Goal: Task Accomplishment & Management: Complete application form

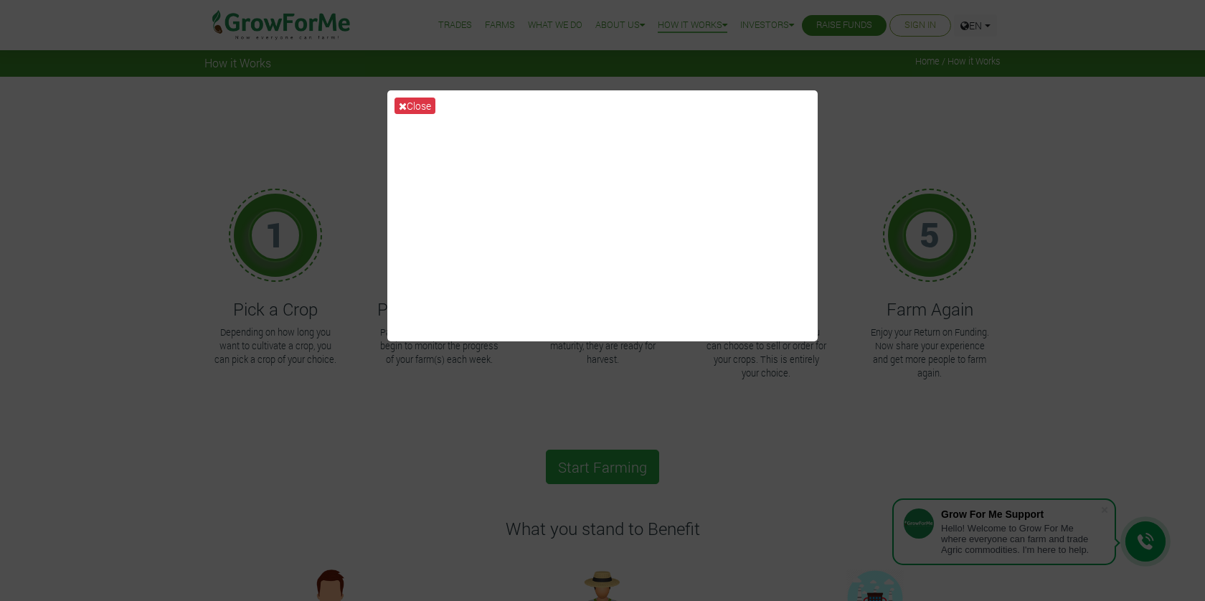
click at [1017, 143] on div "Close" at bounding box center [602, 300] width 1205 height 601
click at [409, 106] on button "Close" at bounding box center [414, 106] width 41 height 16
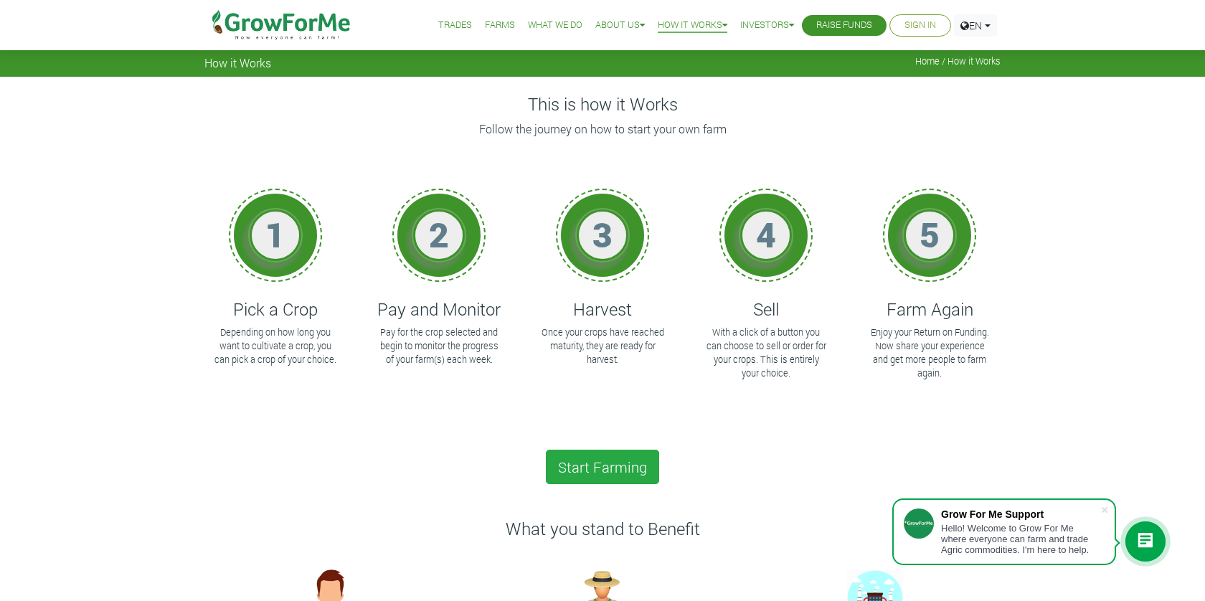
click at [915, 27] on link "Sign In" at bounding box center [920, 25] width 32 height 15
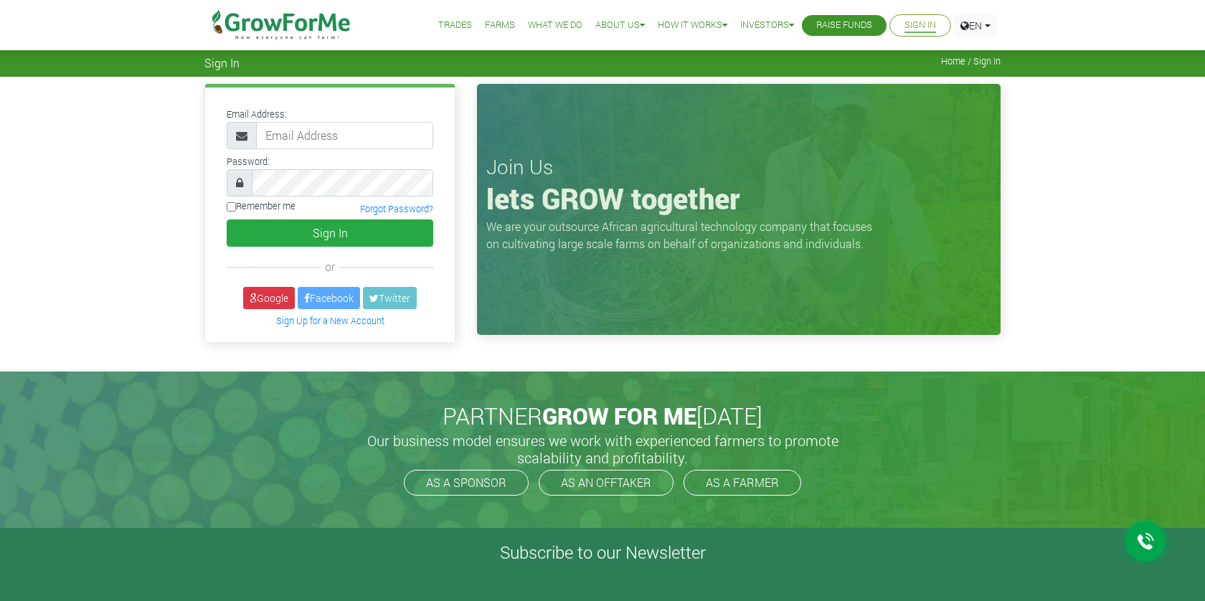
type input "[EMAIL_ADDRESS][DOMAIN_NAME]"
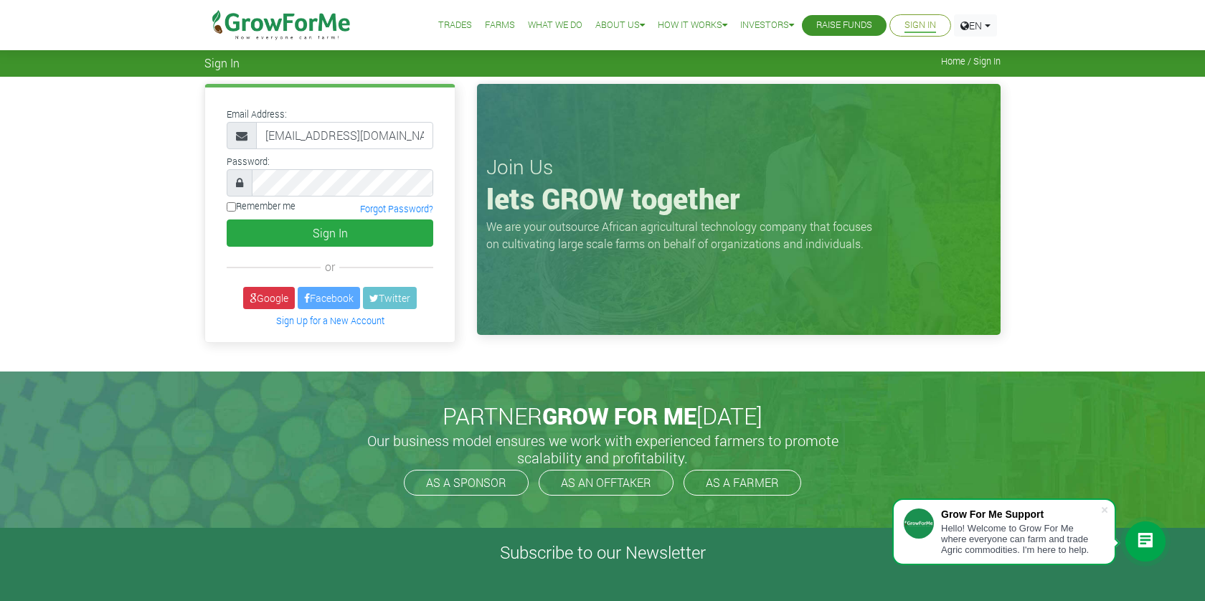
click at [252, 207] on label "Remember me" at bounding box center [261, 206] width 69 height 14
click at [236, 207] on input "Remember me" at bounding box center [231, 206] width 9 height 9
checkbox input "true"
click at [279, 235] on button "Sign In" at bounding box center [330, 232] width 207 height 27
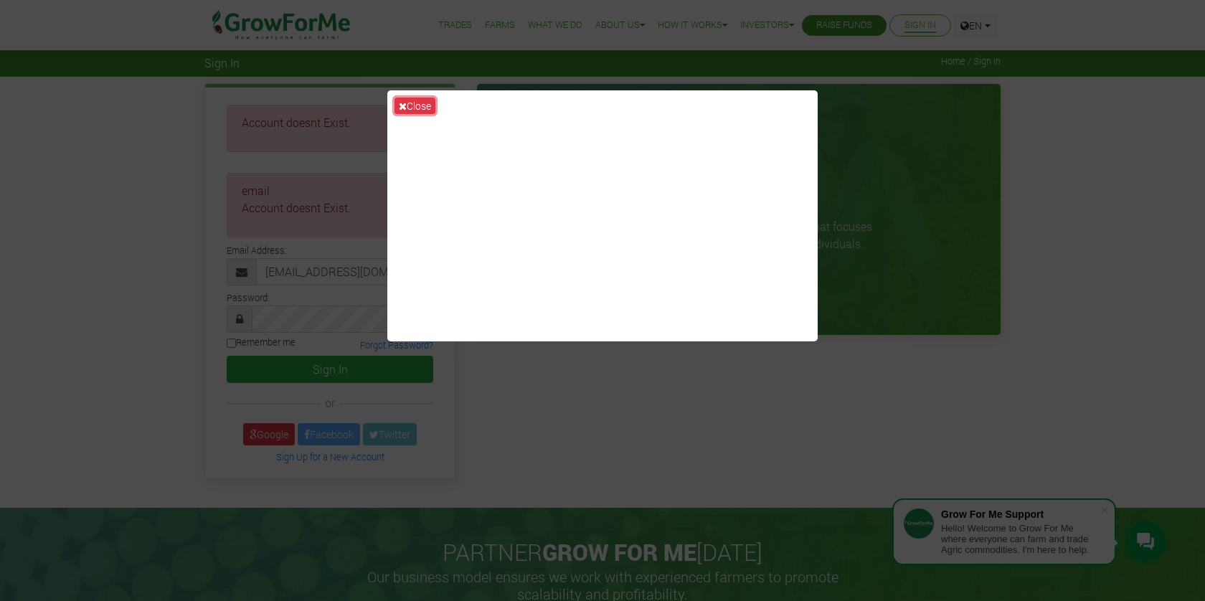
click at [423, 104] on button "Close" at bounding box center [414, 106] width 41 height 16
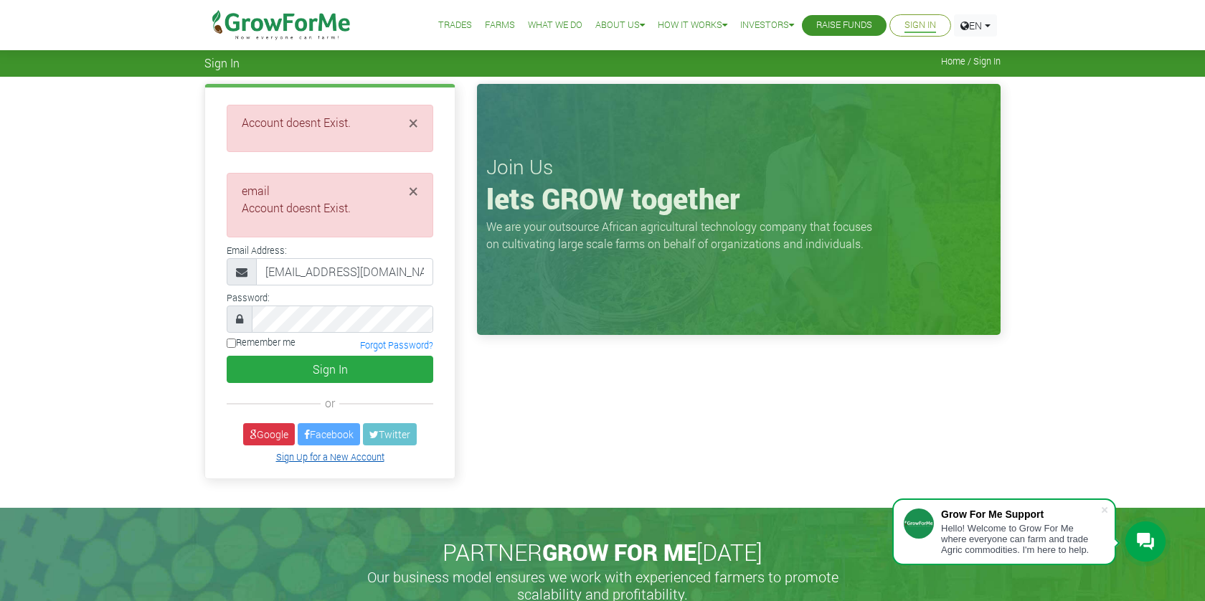
click at [331, 458] on link "Sign Up for a New Account" at bounding box center [330, 456] width 108 height 11
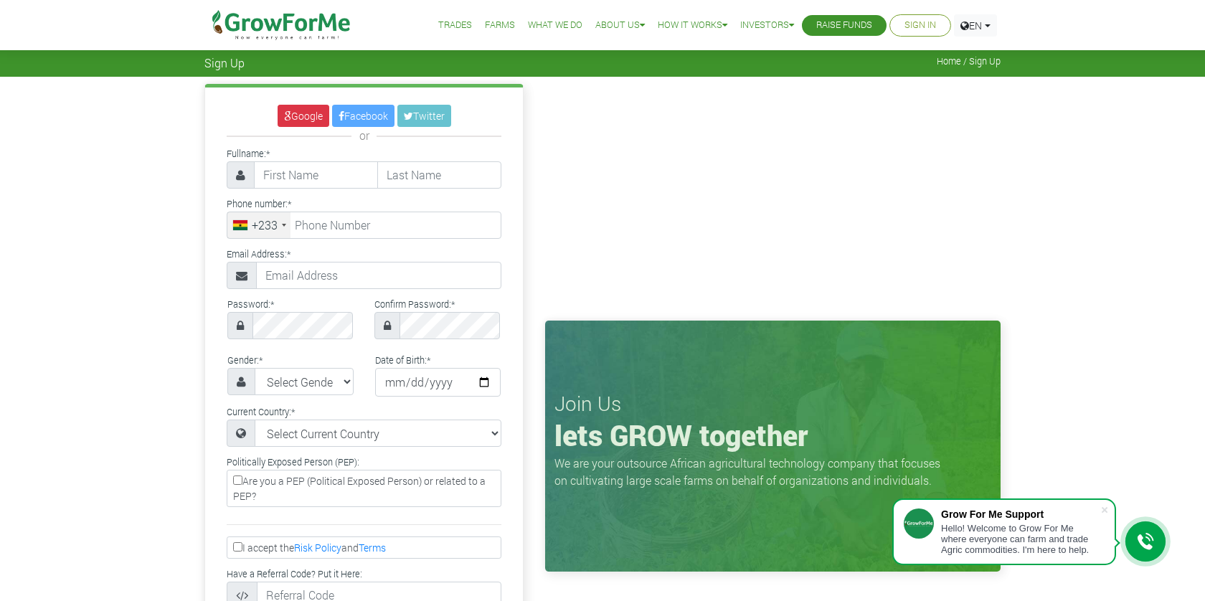
type input "[PERSON_NAME]"
type input "Agbo"
type input "0264291705"
select select "[GEOGRAPHIC_DATA]"
type input "26 429 1705"
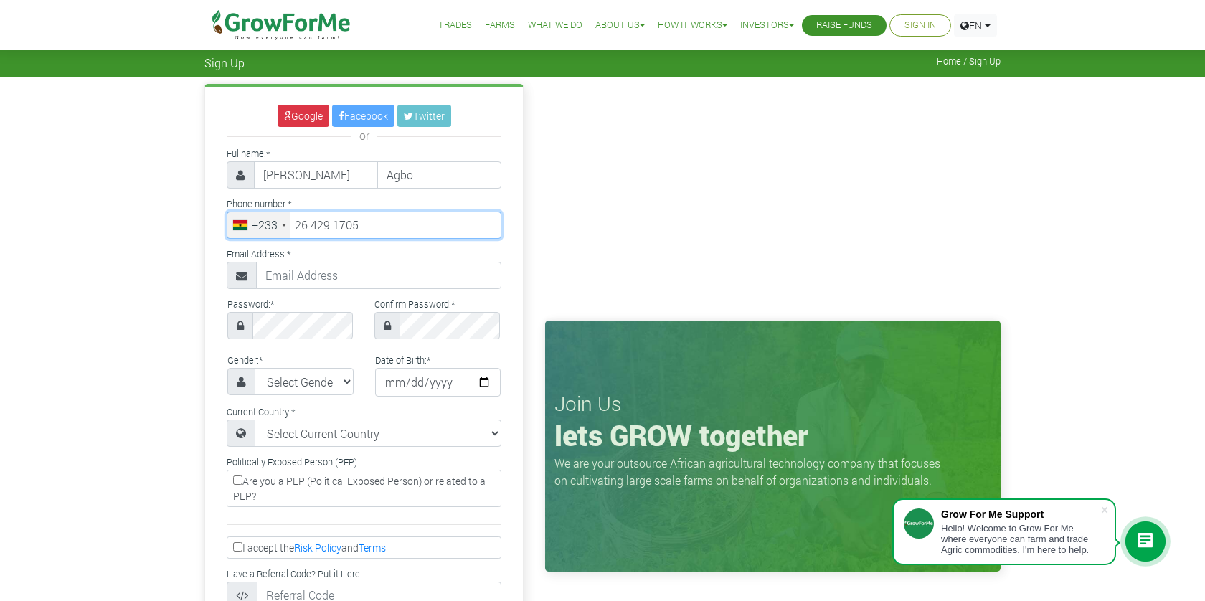
drag, startPoint x: 303, startPoint y: 225, endPoint x: 321, endPoint y: 256, distance: 36.0
click at [303, 225] on input "26 429 1705" at bounding box center [364, 225] width 275 height 27
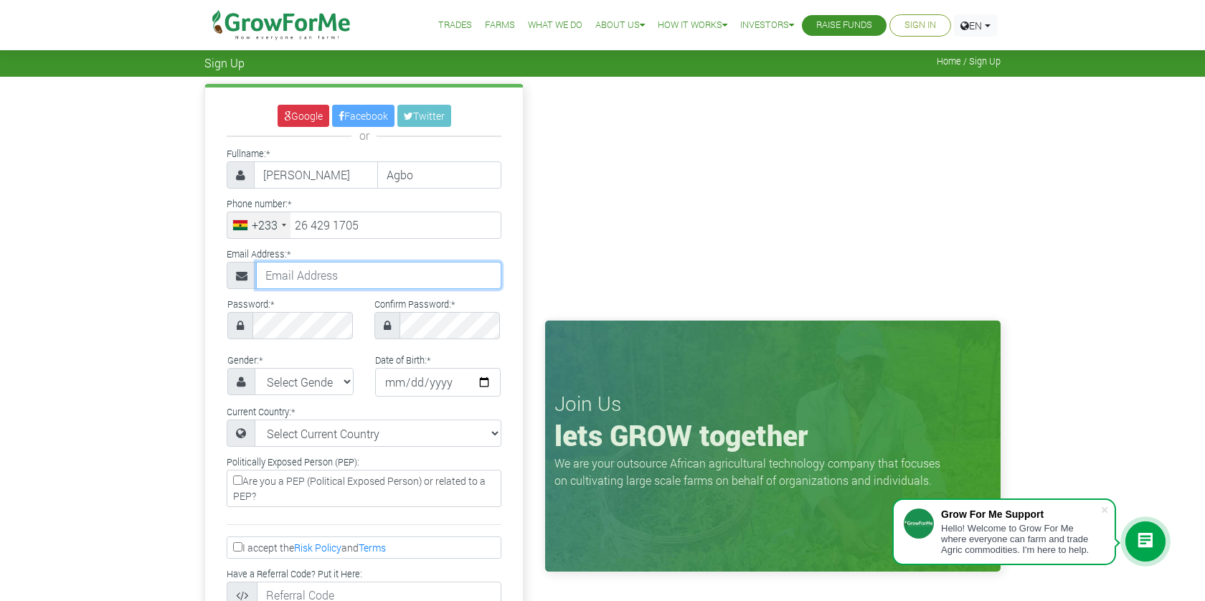
click at [320, 271] on input "text" at bounding box center [378, 275] width 245 height 27
type input "papwilly@gmail.com"
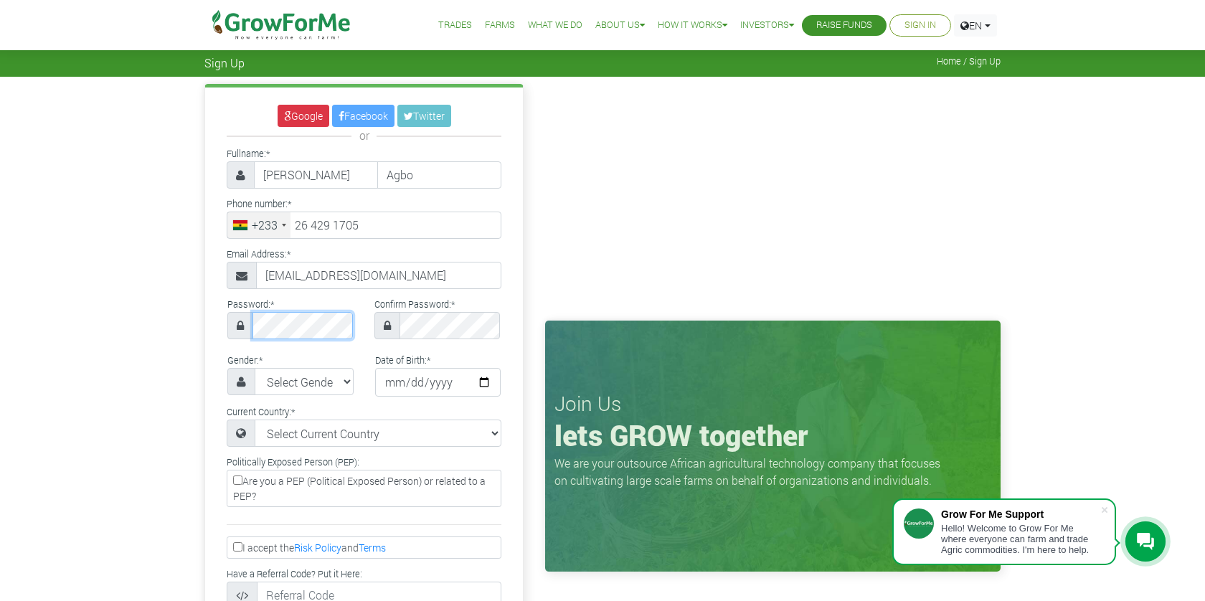
scroll to position [5, 0]
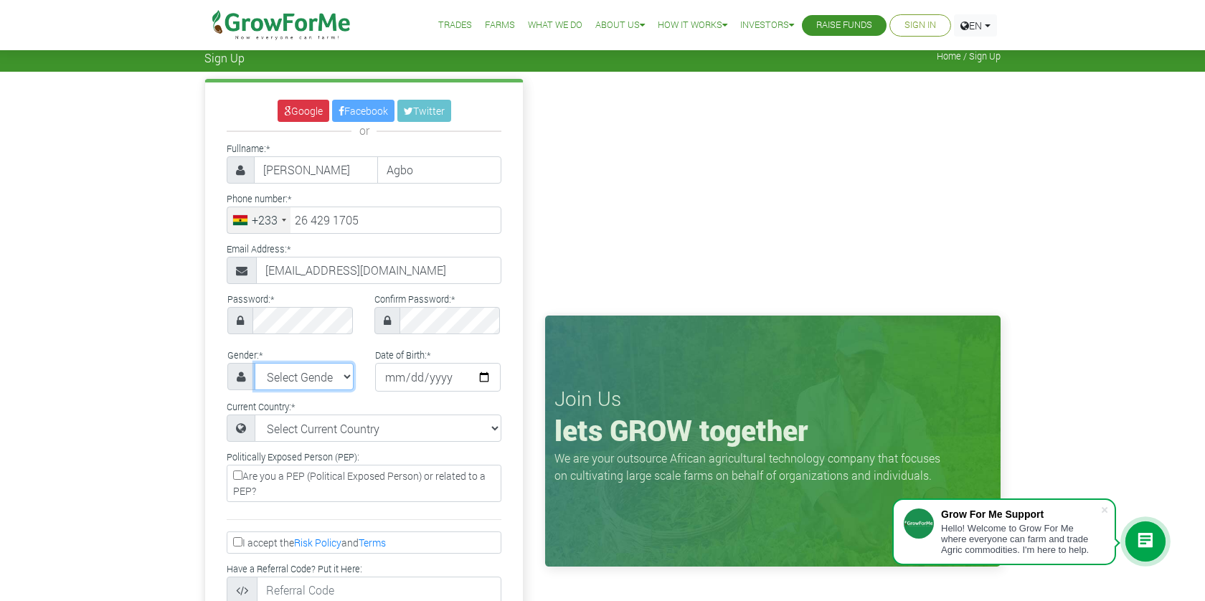
click at [310, 380] on select "Select Gender Female Male" at bounding box center [304, 376] width 99 height 27
select select "Male"
click at [255, 363] on select "Select Gender Female Male" at bounding box center [304, 376] width 99 height 27
click at [395, 376] on input "date" at bounding box center [438, 377] width 126 height 29
type input "1981-04-23"
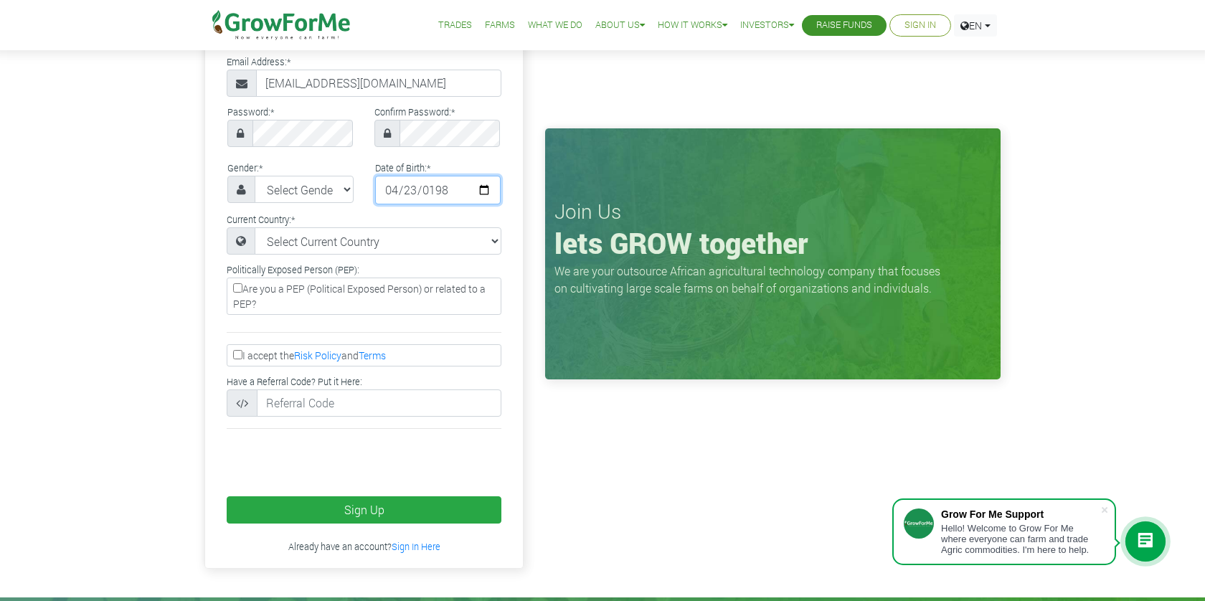
scroll to position [195, 0]
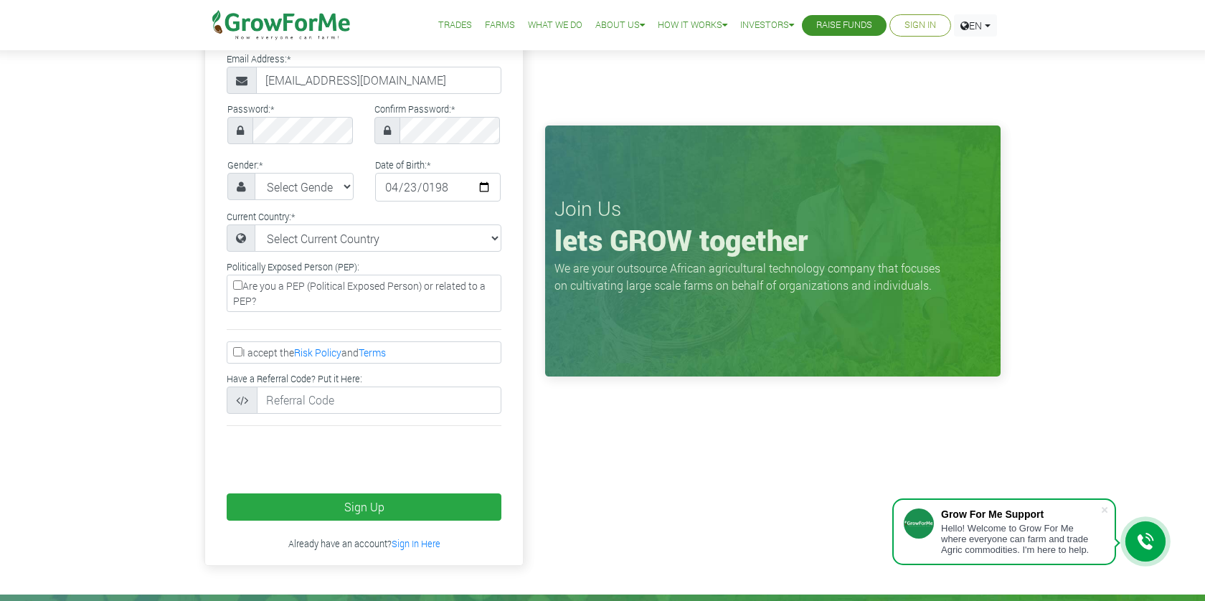
click at [234, 353] on input "I accept the Risk Policy and Terms" at bounding box center [237, 351] width 9 height 9
checkbox input "true"
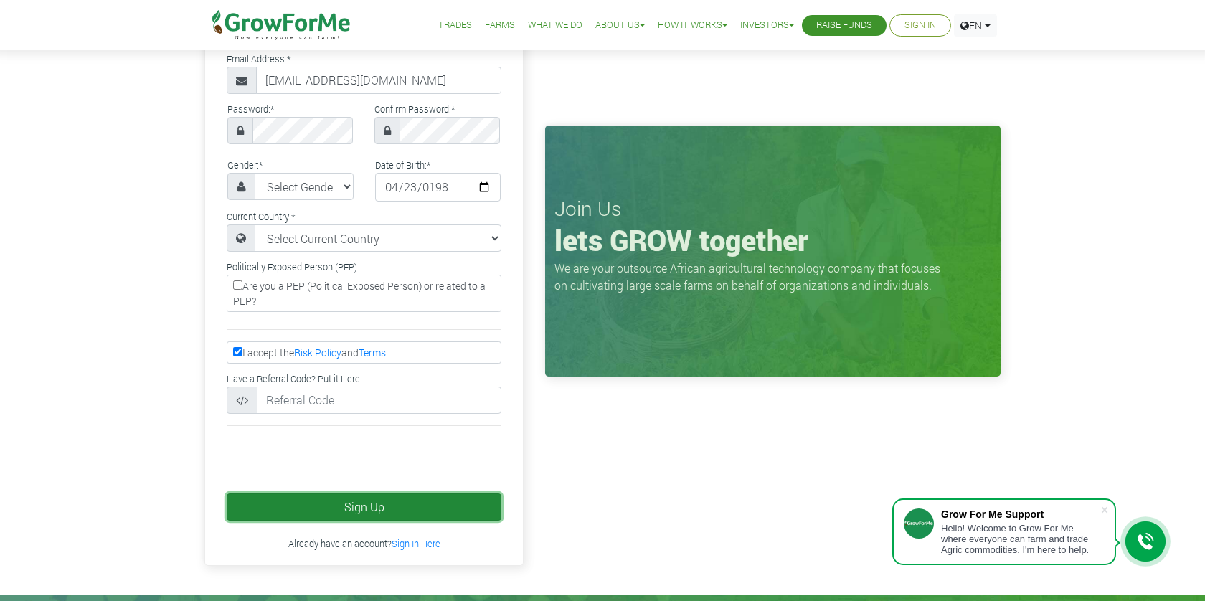
click at [377, 510] on button "Sign Up" at bounding box center [364, 506] width 275 height 27
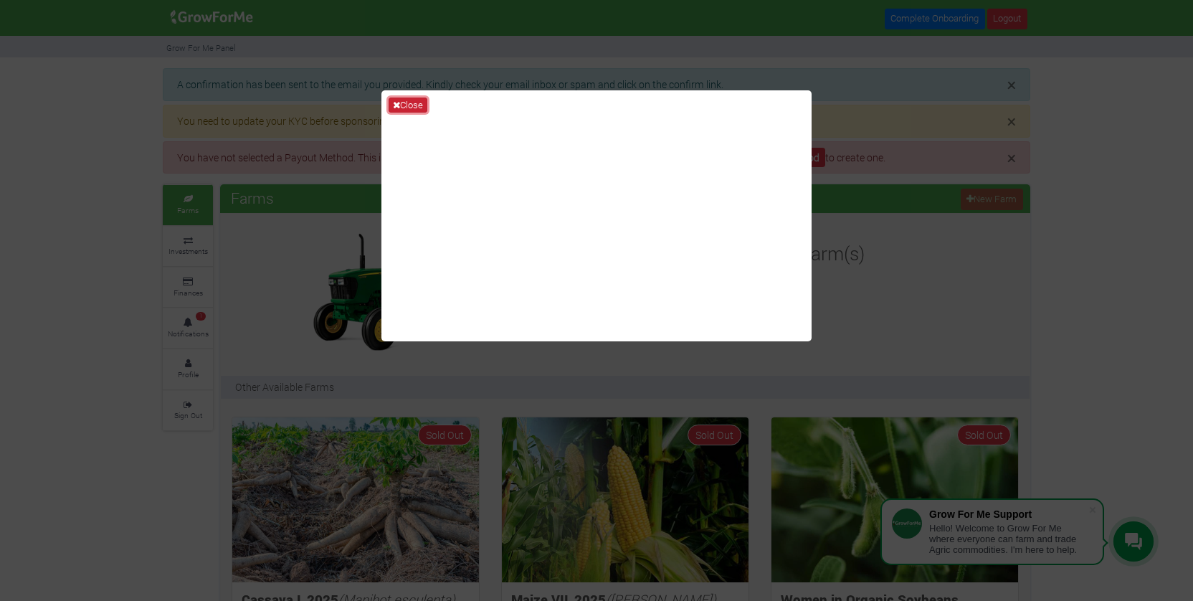
click at [399, 103] on icon at bounding box center [396, 104] width 7 height 9
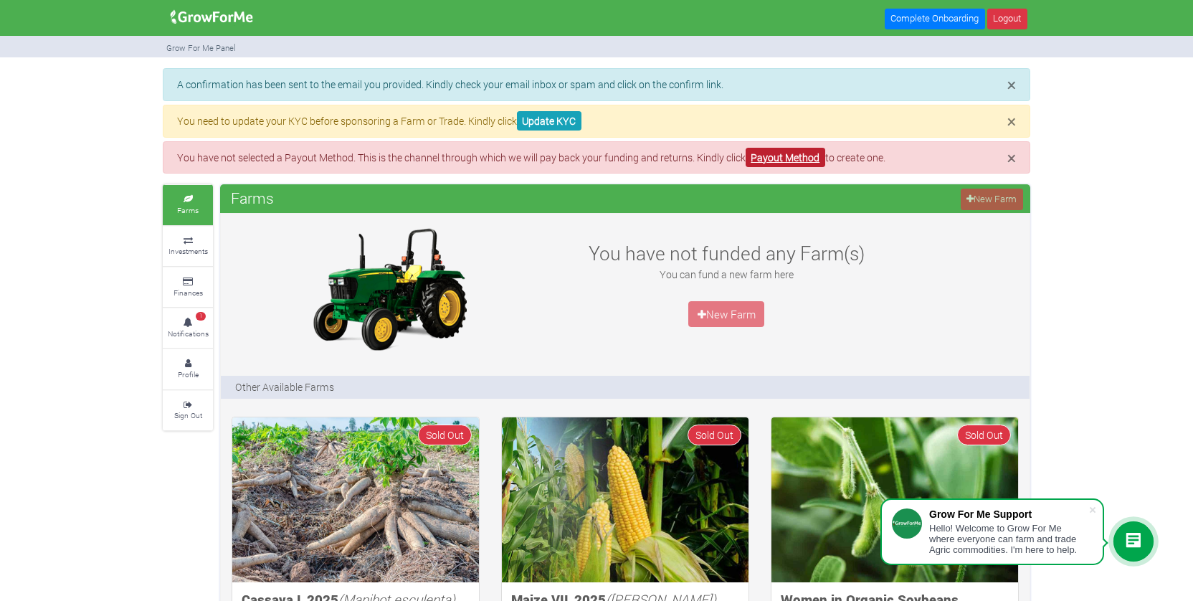
click at [805, 160] on link "Payout Method" at bounding box center [786, 157] width 80 height 19
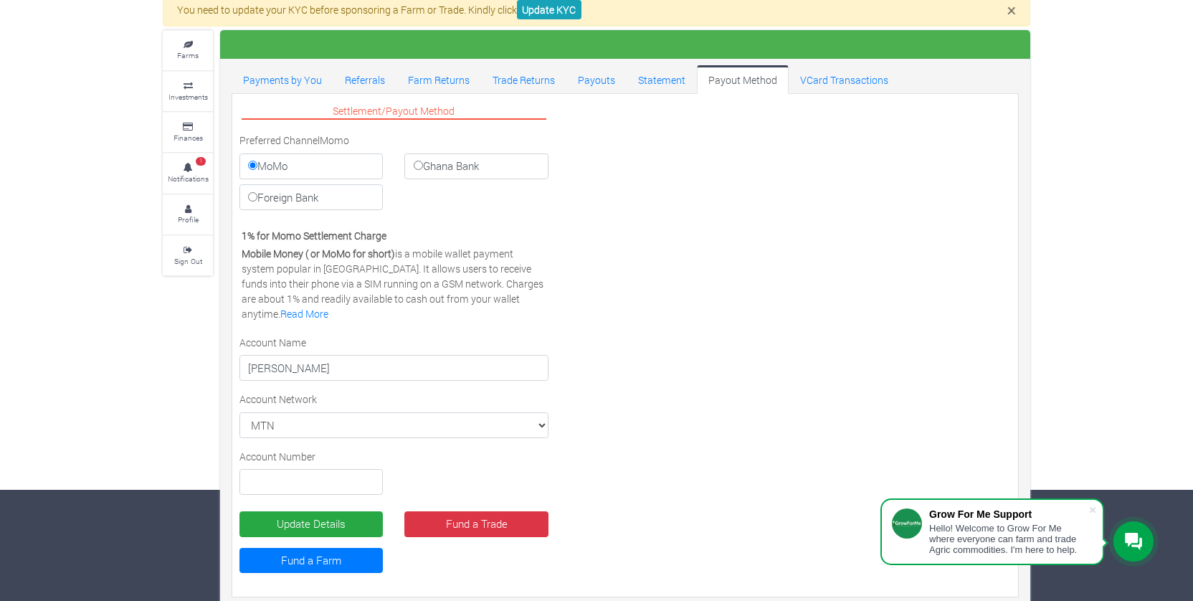
scroll to position [125, 0]
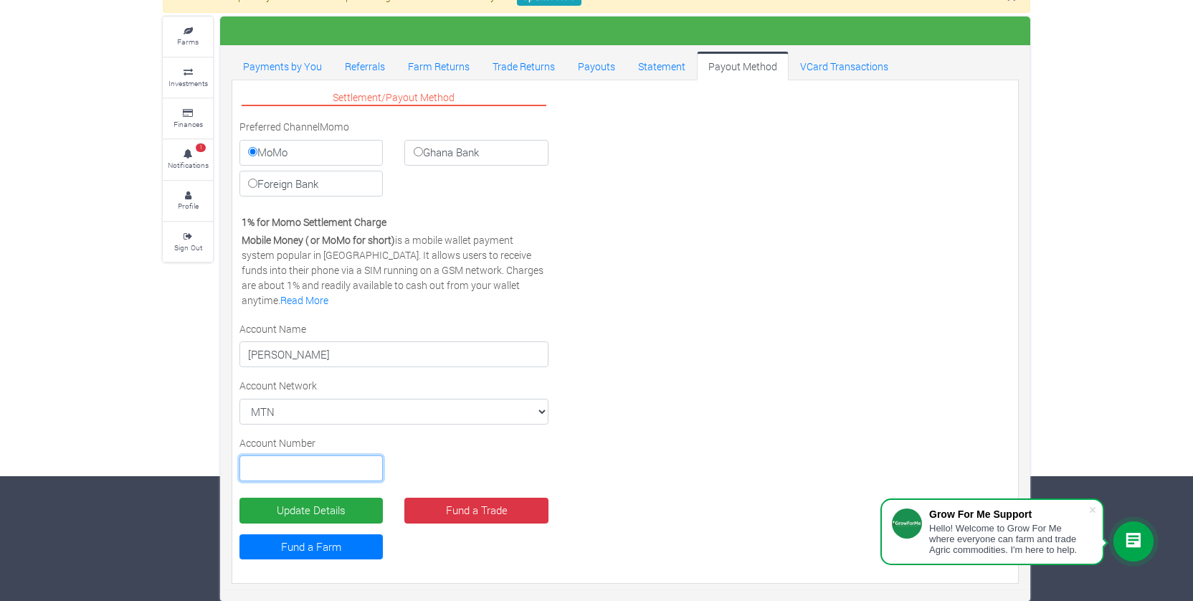
click at [272, 470] on input "text" at bounding box center [311, 468] width 143 height 26
type input "0244291705"
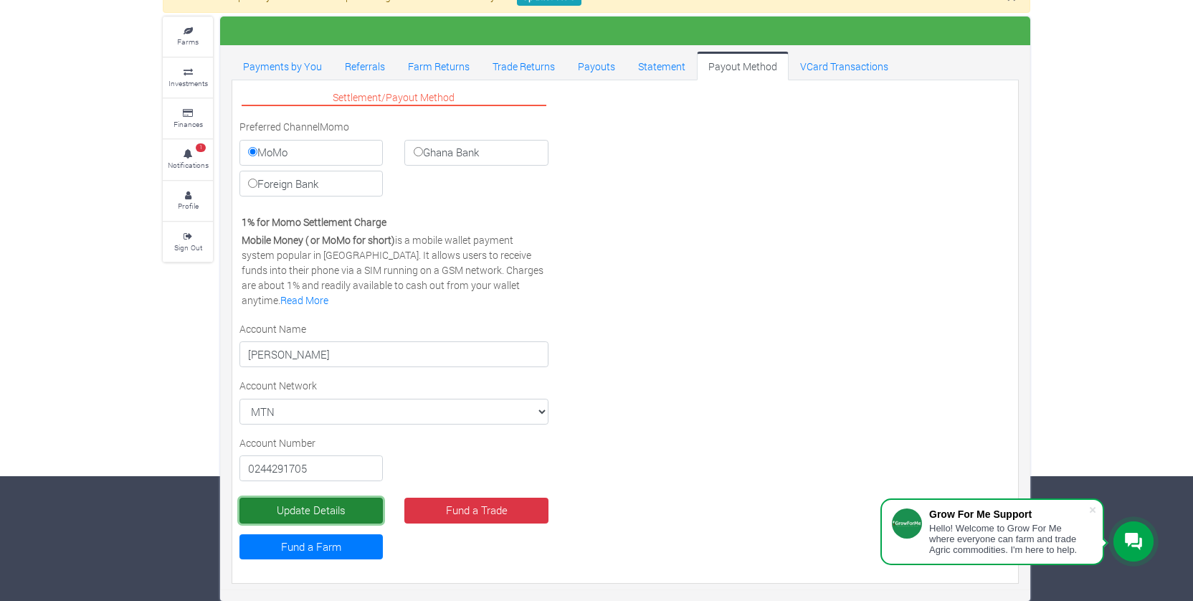
click at [300, 506] on button "Update Details" at bounding box center [311, 511] width 143 height 26
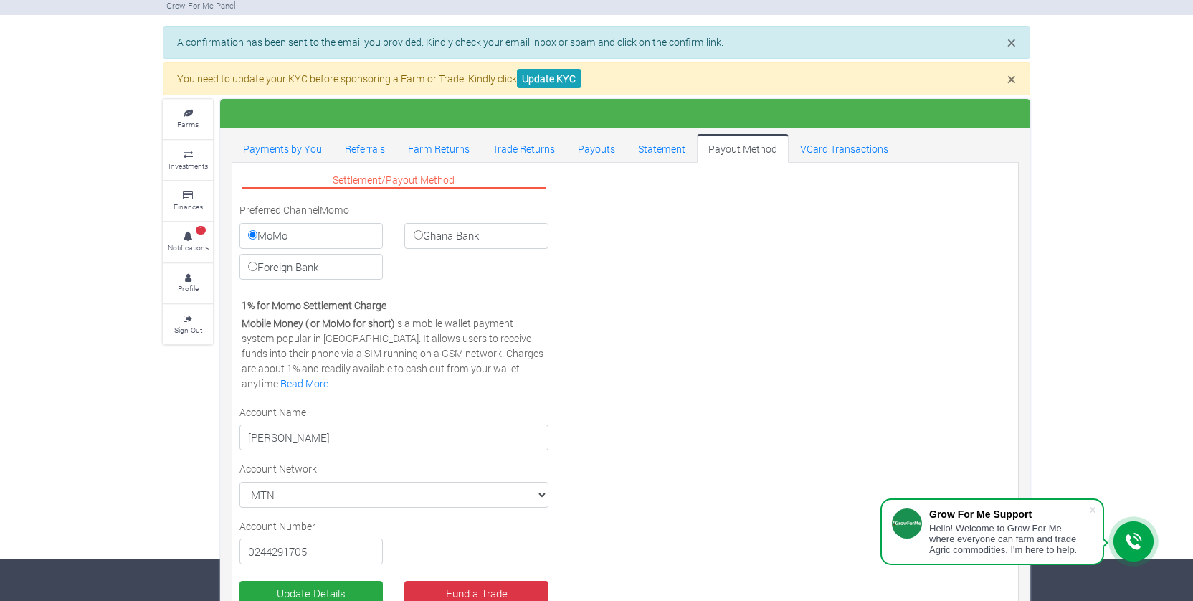
scroll to position [44, 0]
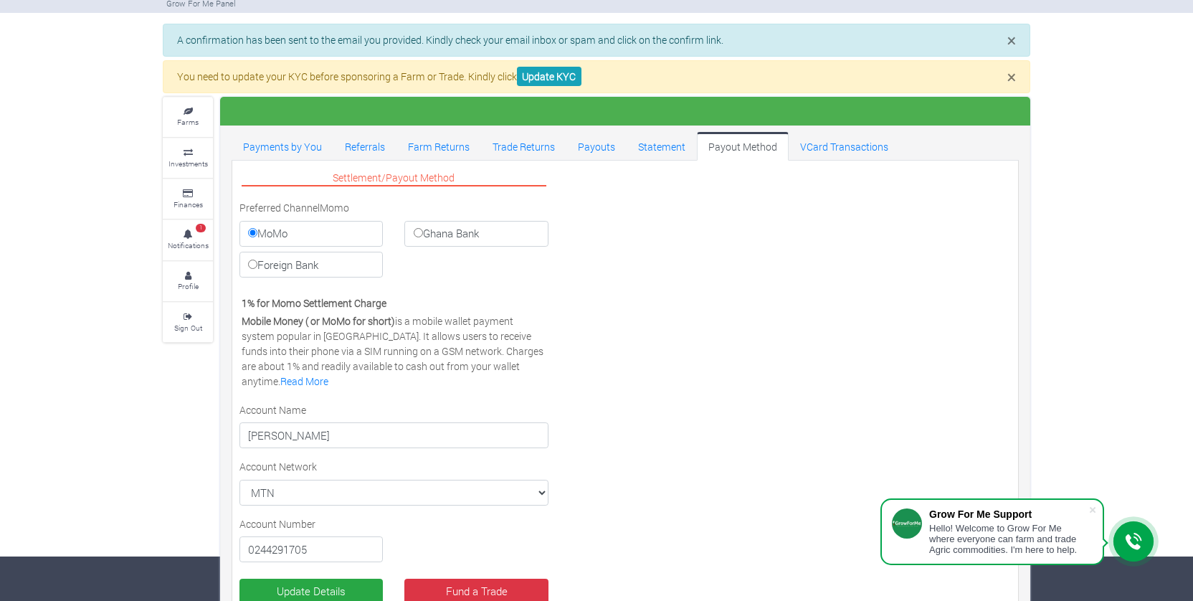
drag, startPoint x: 417, startPoint y: 227, endPoint x: 445, endPoint y: 242, distance: 31.4
click at [417, 227] on label "Ghana Bank" at bounding box center [475, 234] width 143 height 26
click at [417, 228] on input "Ghana Bank" at bounding box center [418, 232] width 9 height 9
radio input "true"
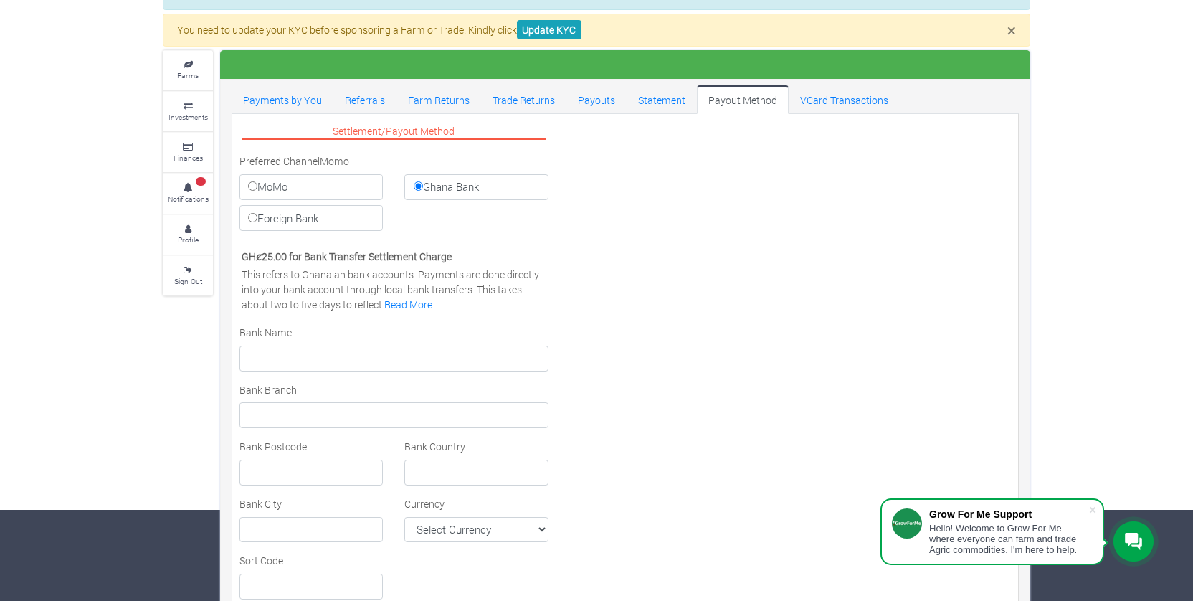
scroll to position [97, 0]
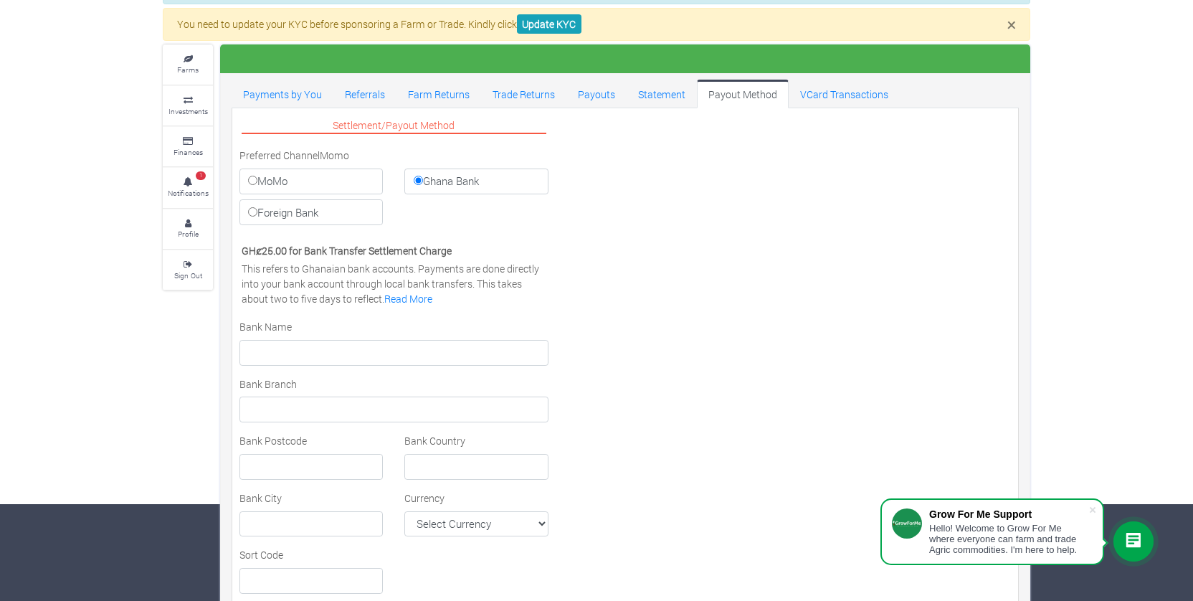
click at [324, 216] on label "Foreign Bank" at bounding box center [311, 212] width 143 height 26
click at [257, 216] on input "Foreign Bank" at bounding box center [252, 211] width 9 height 9
radio input "true"
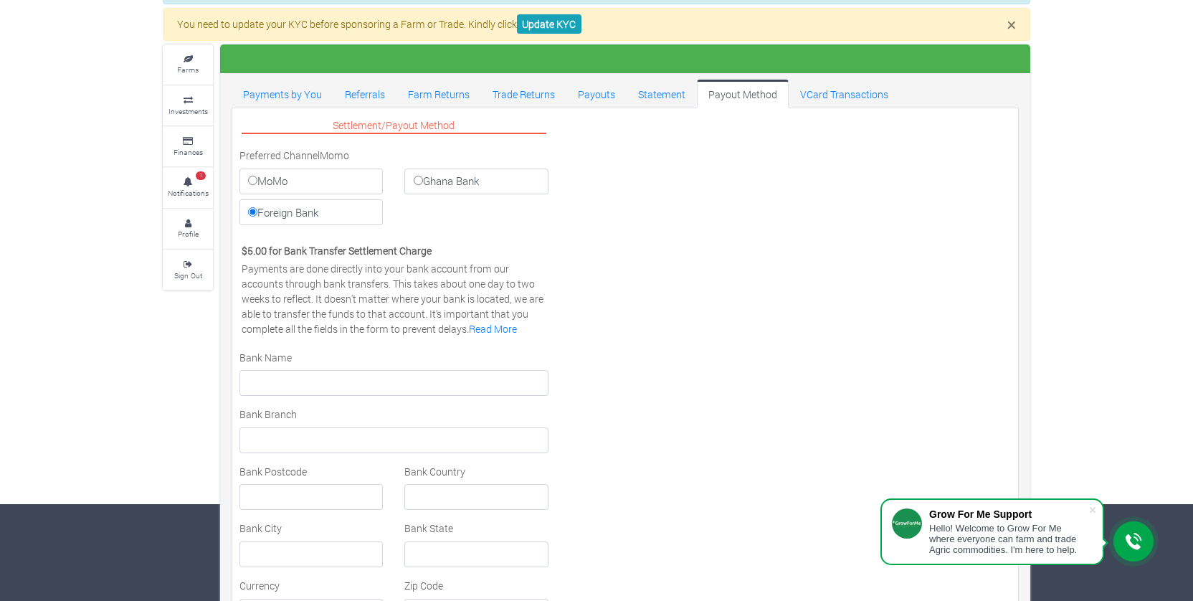
click at [295, 176] on label "MoMo" at bounding box center [311, 182] width 143 height 26
click at [257, 176] on input "MoMo" at bounding box center [252, 180] width 9 height 9
radio input "true"
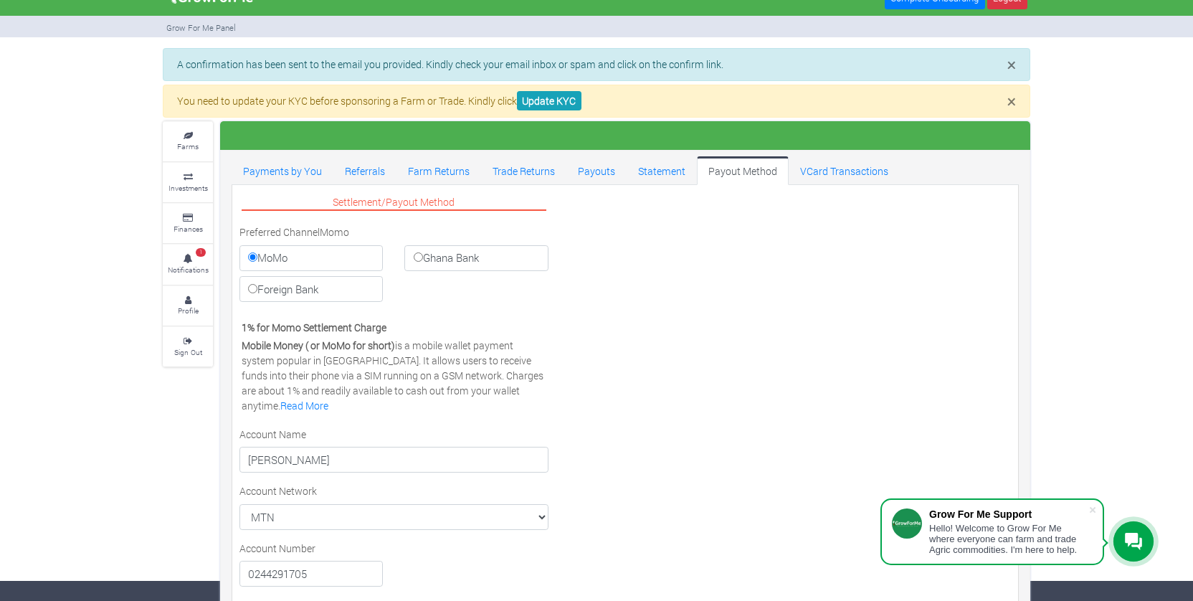
scroll to position [19, 0]
click at [560, 107] on link "Update KYC" at bounding box center [549, 101] width 65 height 19
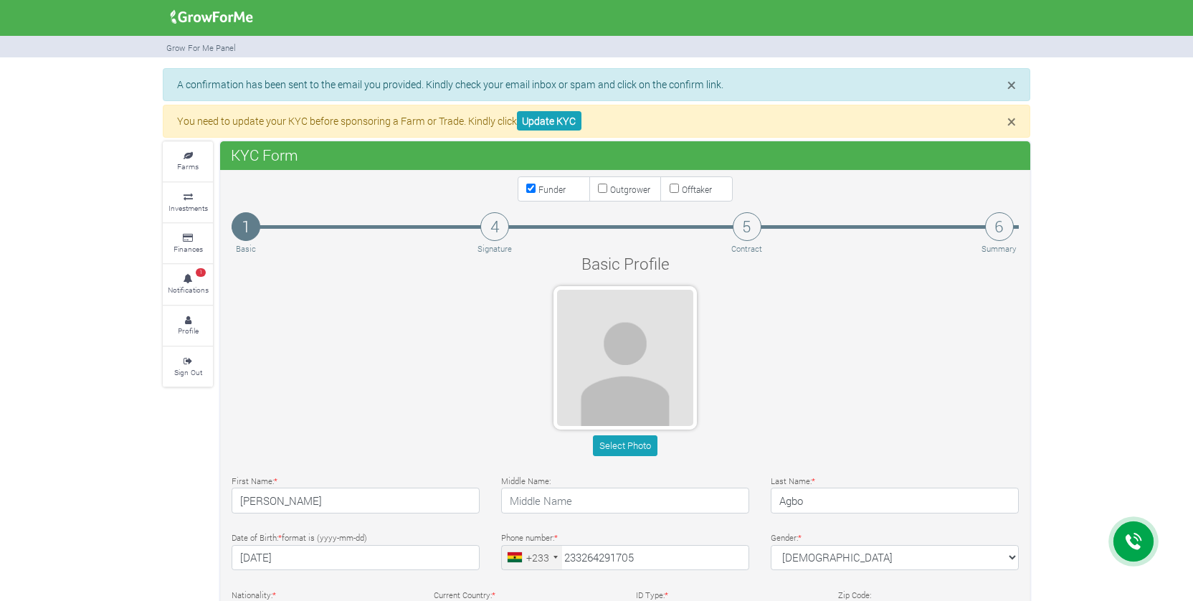
type input "26 429 1705"
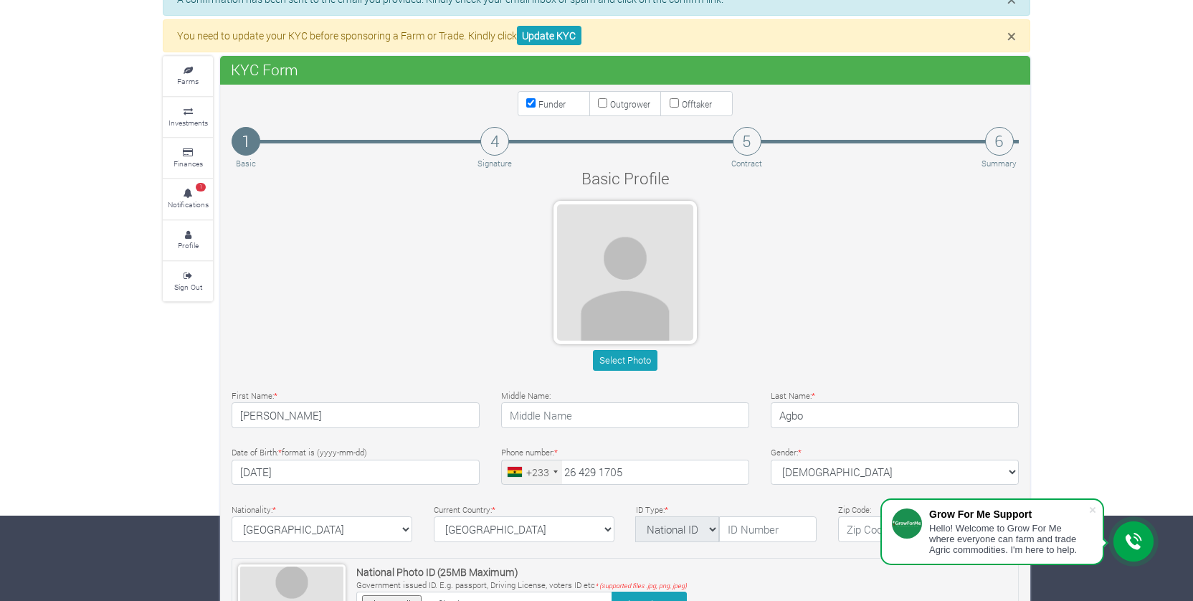
scroll to position [158, 0]
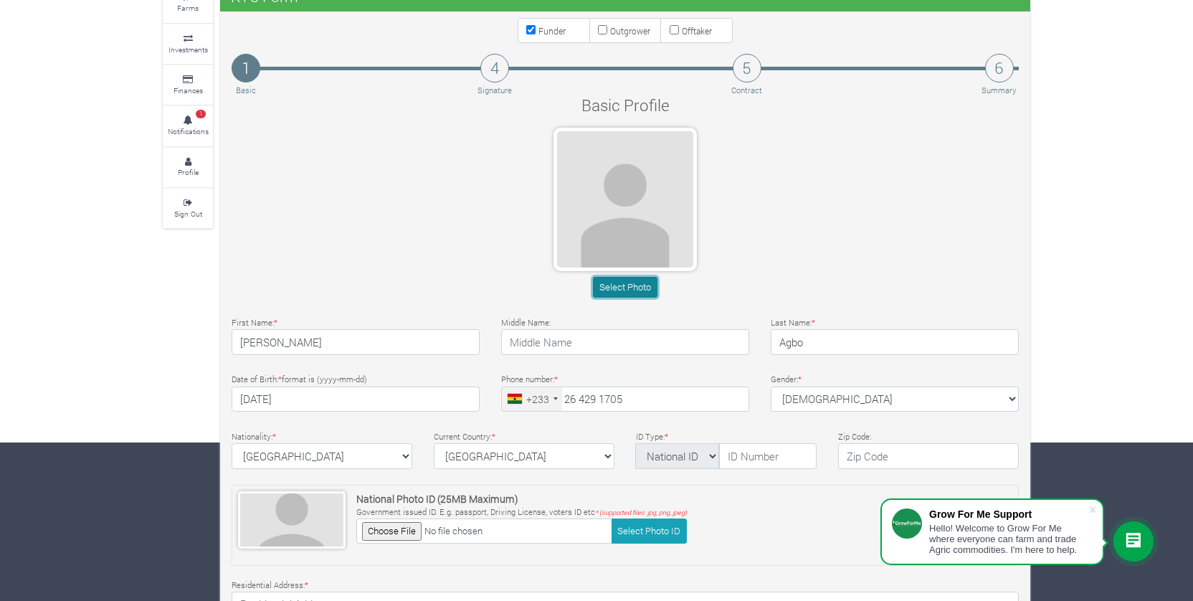
click at [648, 286] on button "Select Photo" at bounding box center [625, 287] width 64 height 21
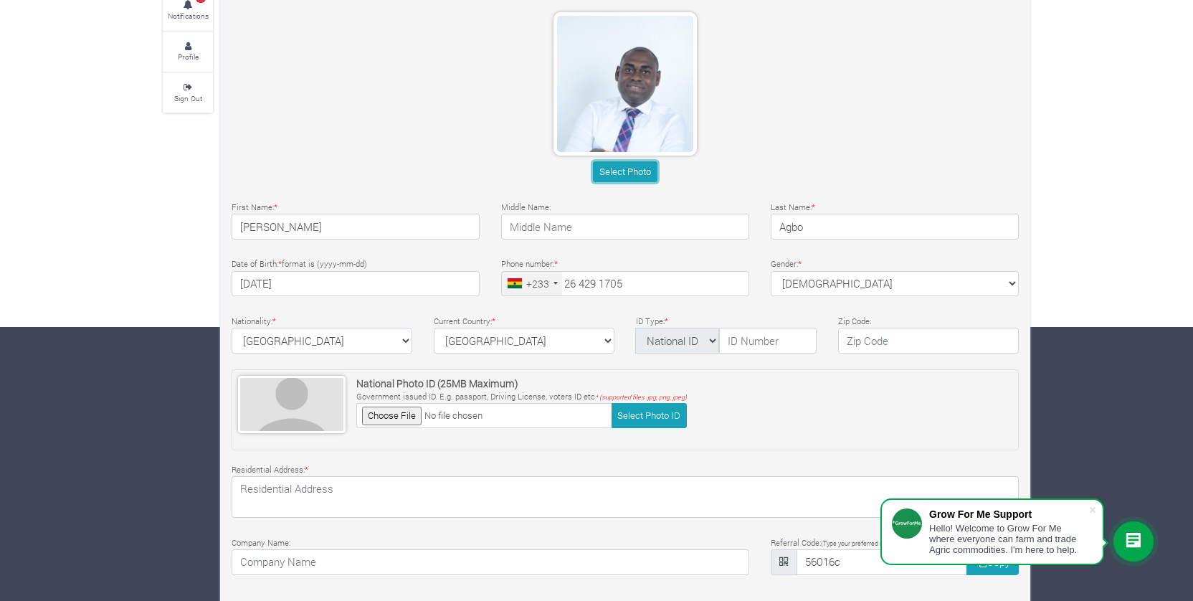
scroll to position [282, 0]
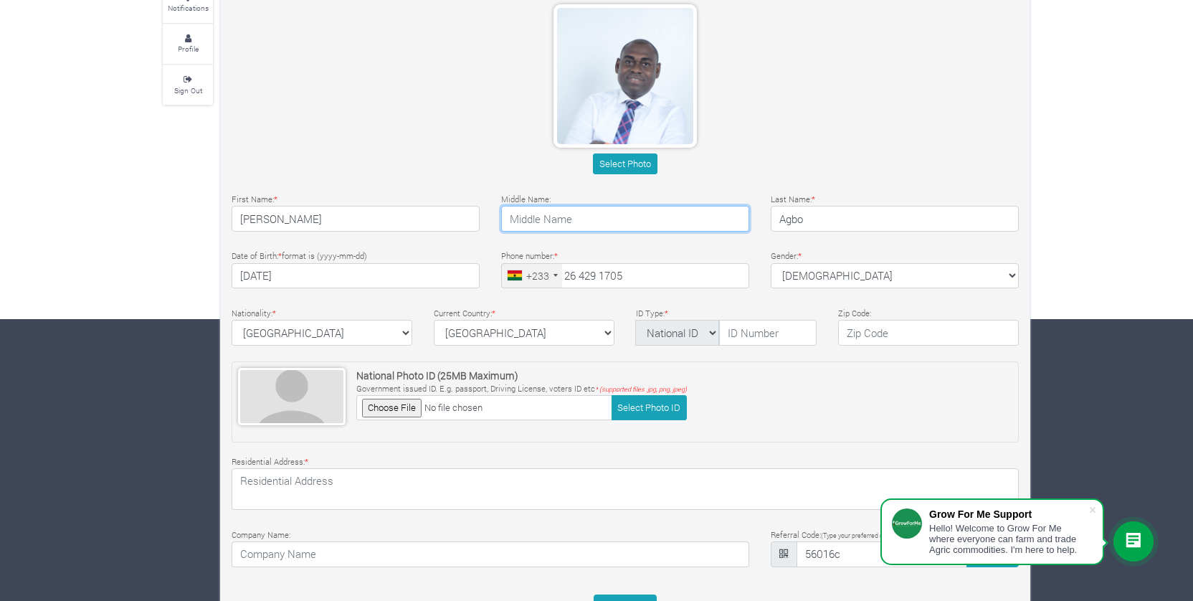
click at [574, 220] on input "text" at bounding box center [625, 219] width 248 height 26
type input "Mawunyo"
click at [358, 303] on div "Basic Profile Select Photo First Name: * William Middle Name: * * *" at bounding box center [625, 303] width 809 height 666
click at [764, 334] on input "text" at bounding box center [768, 333] width 98 height 26
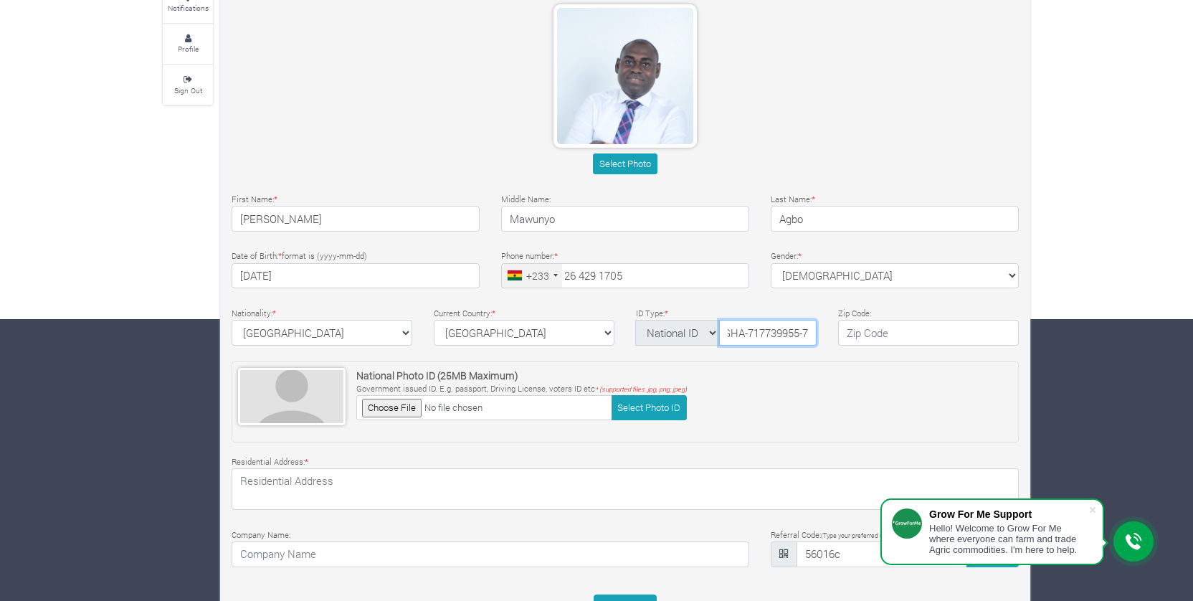
type input "GHA-717739955-7"
click at [883, 338] on input "text" at bounding box center [928, 333] width 181 height 26
type input "AS-070-"
drag, startPoint x: 897, startPoint y: 333, endPoint x: 803, endPoint y: 333, distance: 93.9
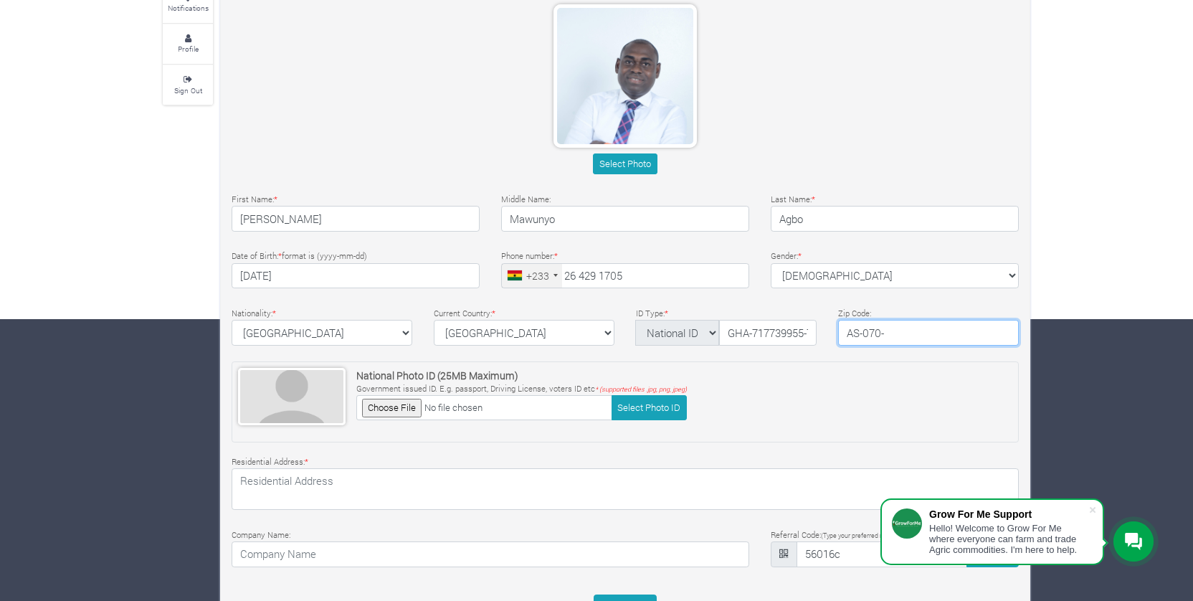
click at [803, 333] on div "Nationality: * Ghana Afghanistan Albania Algeria American Samoa Andorra Angola …" at bounding box center [625, 328] width 809 height 47
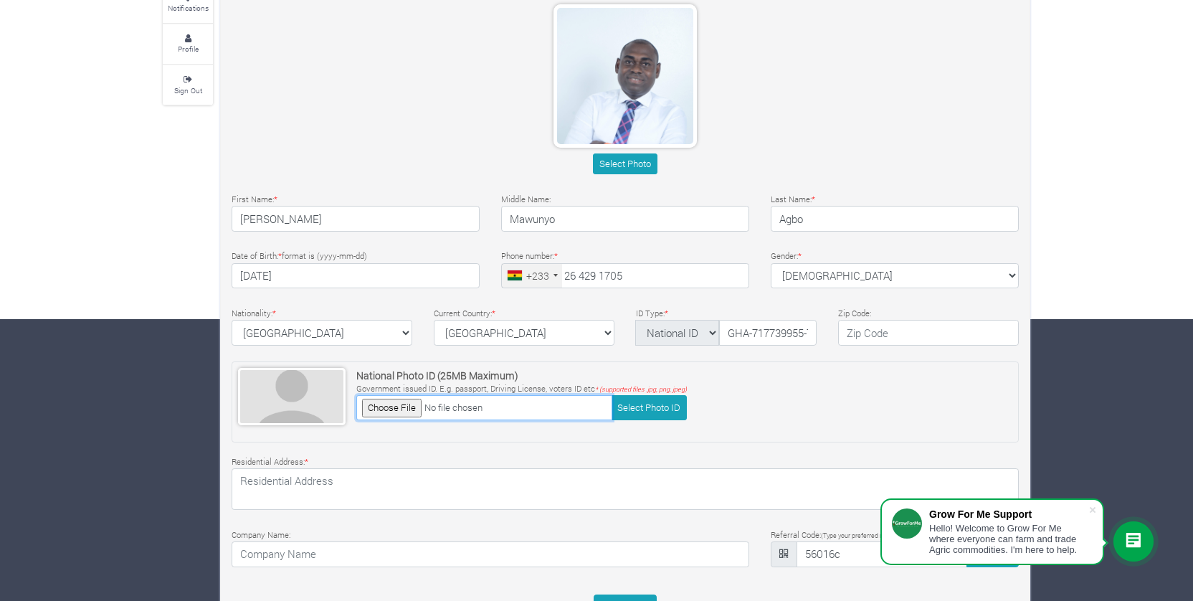
click at [390, 408] on input "file" at bounding box center [484, 407] width 256 height 25
type input "C:\fakepath\national-ID_front_small.jpg"
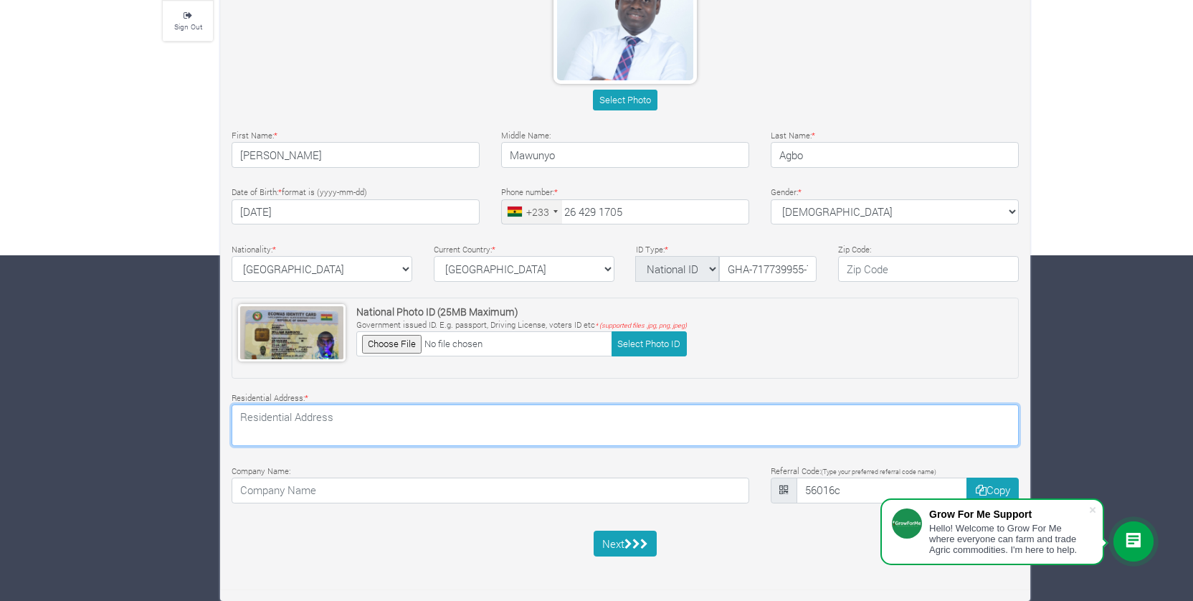
click at [558, 422] on textarea at bounding box center [625, 425] width 787 height 42
click at [683, 444] on textarea "Plot 182, Nsenie, [GEOGRAPHIC_DATA]" at bounding box center [625, 425] width 787 height 42
type textarea "Plot 182, Nsenie, Kumasi"
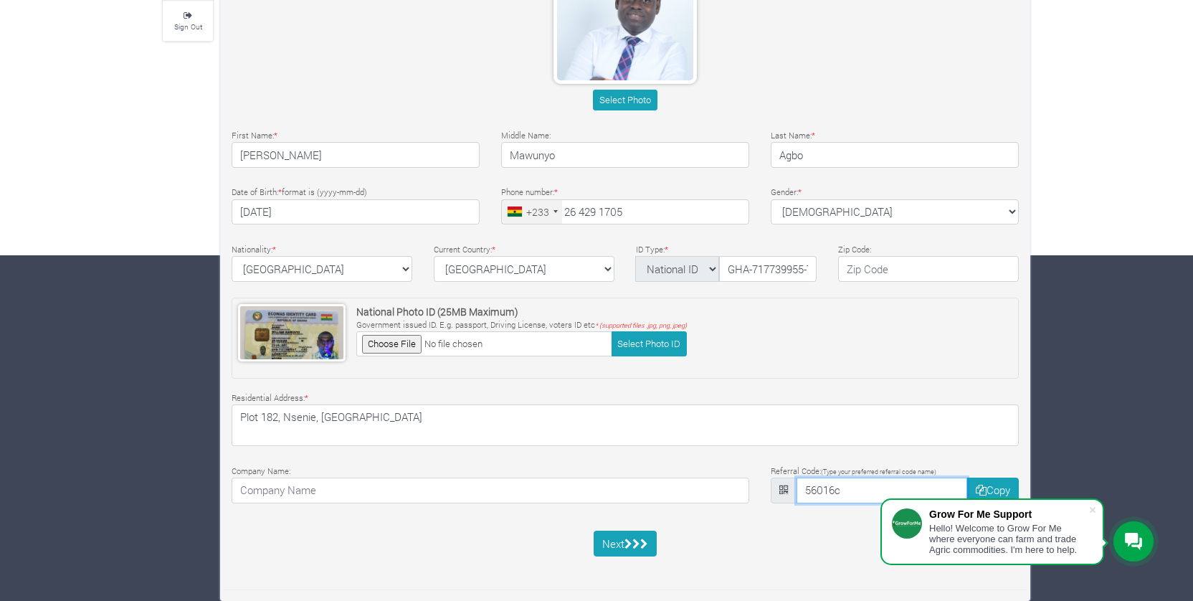
click at [868, 486] on input "56016c" at bounding box center [882, 491] width 171 height 26
click at [868, 489] on input "56016c" at bounding box center [882, 491] width 171 height 26
click at [995, 487] on button "Copy" at bounding box center [993, 491] width 52 height 26
click at [871, 487] on input "56016c" at bounding box center [882, 491] width 171 height 26
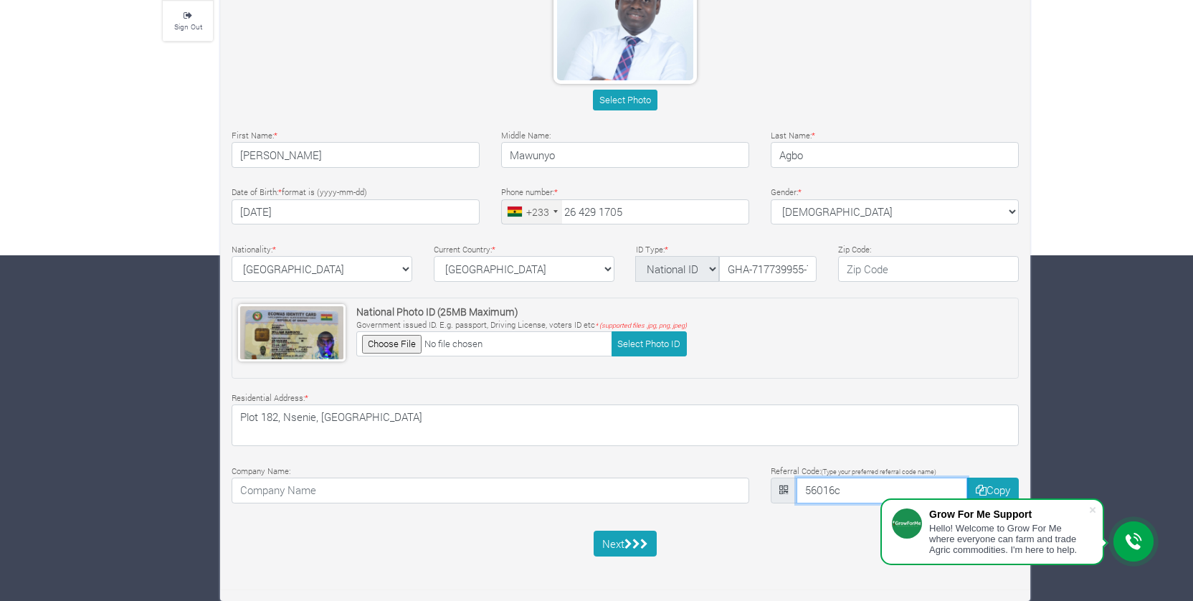
drag, startPoint x: 845, startPoint y: 493, endPoint x: 788, endPoint y: 493, distance: 57.4
click at [788, 493] on div "56016c Copy" at bounding box center [895, 491] width 248 height 26
type input "papwilly"
click at [635, 554] on icon "submit" at bounding box center [636, 553] width 8 height 11
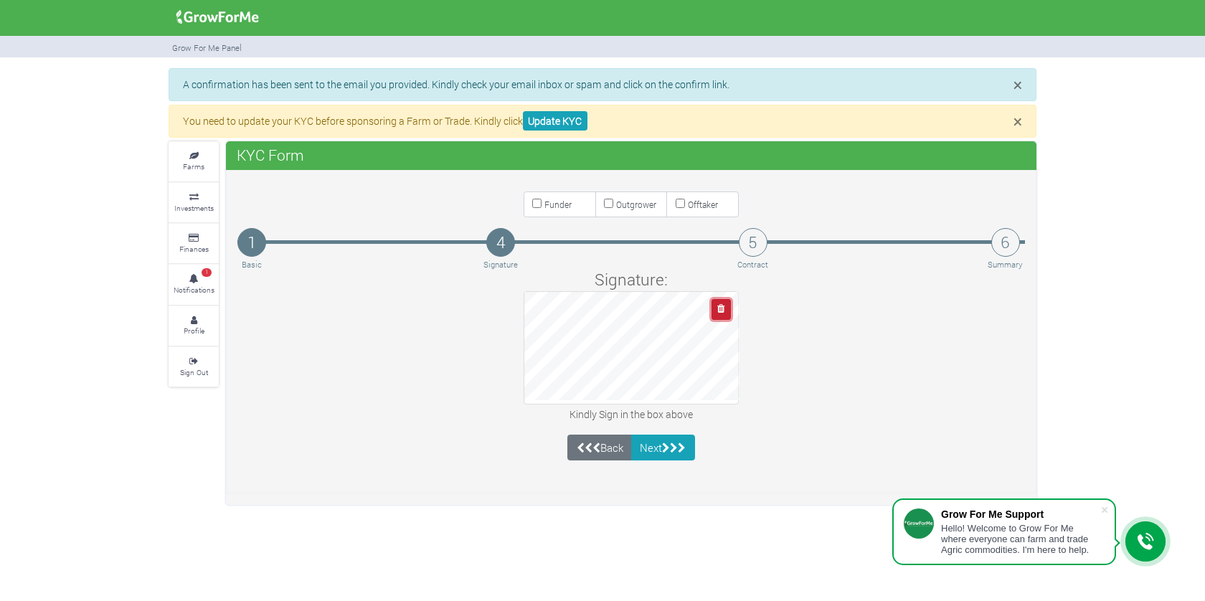
click at [719, 313] on icon "button" at bounding box center [720, 308] width 7 height 9
click at [726, 315] on button "button" at bounding box center [720, 309] width 19 height 21
click at [729, 312] on button "button" at bounding box center [720, 309] width 19 height 21
click at [720, 312] on icon "button" at bounding box center [720, 308] width 7 height 9
click at [670, 447] on icon "submit" at bounding box center [666, 447] width 8 height 11
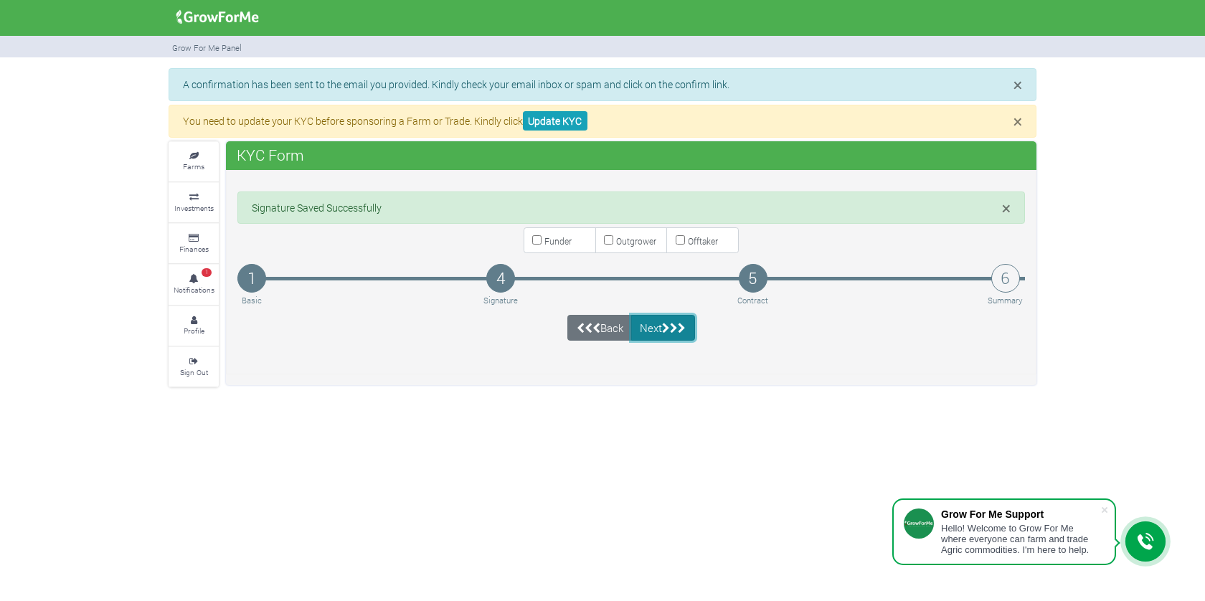
click at [677, 333] on icon "submit" at bounding box center [674, 328] width 8 height 11
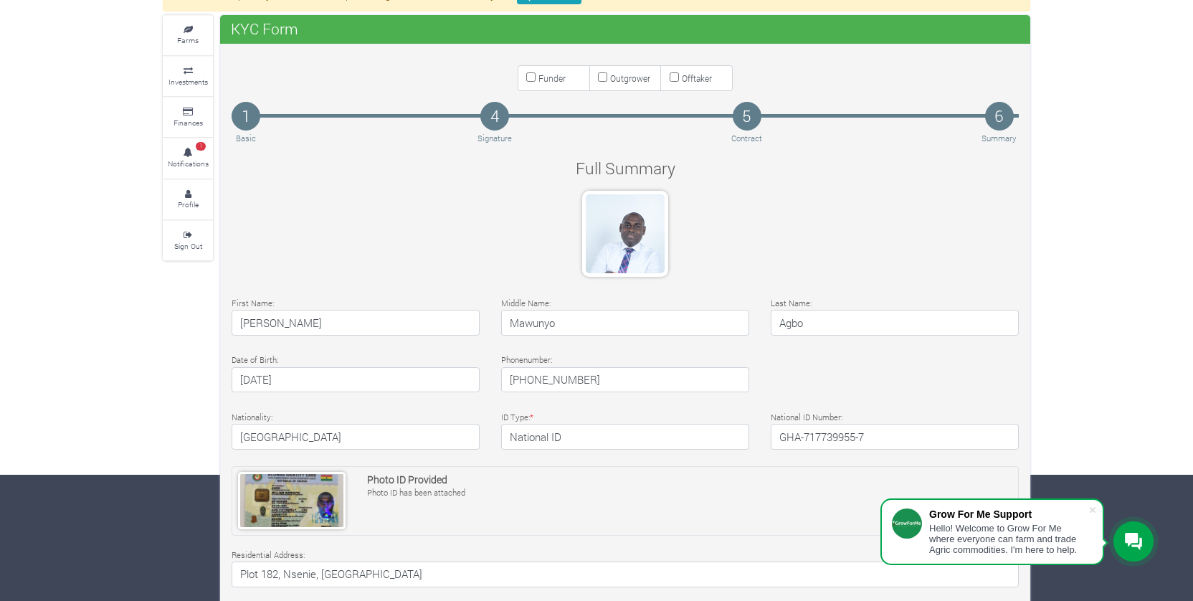
scroll to position [373, 0]
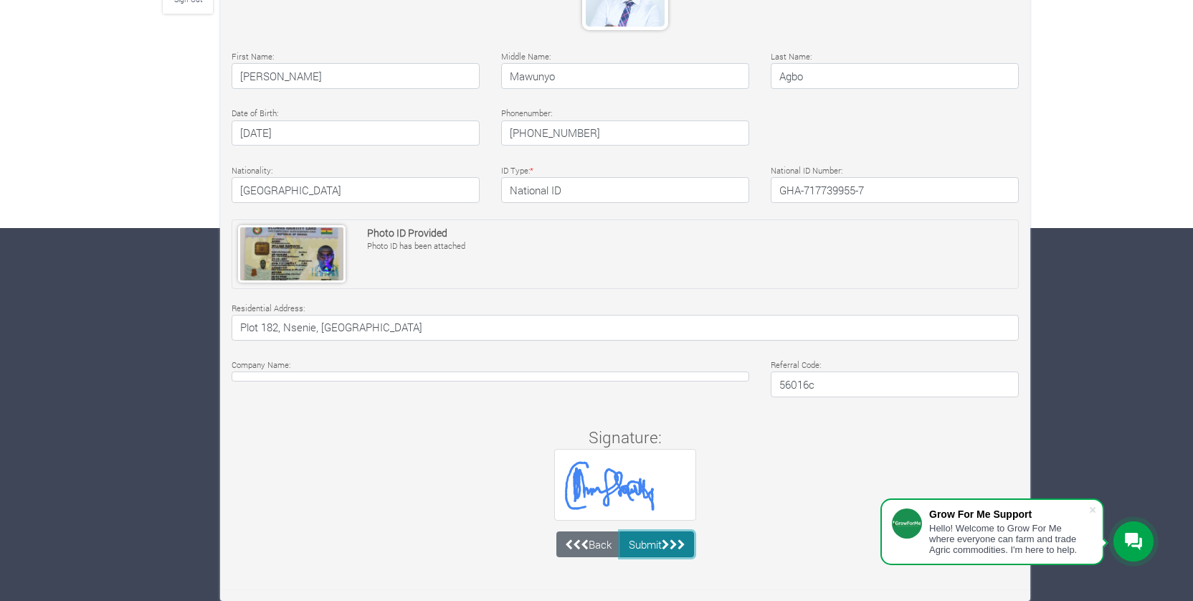
click at [668, 544] on icon "submit" at bounding box center [666, 544] width 8 height 11
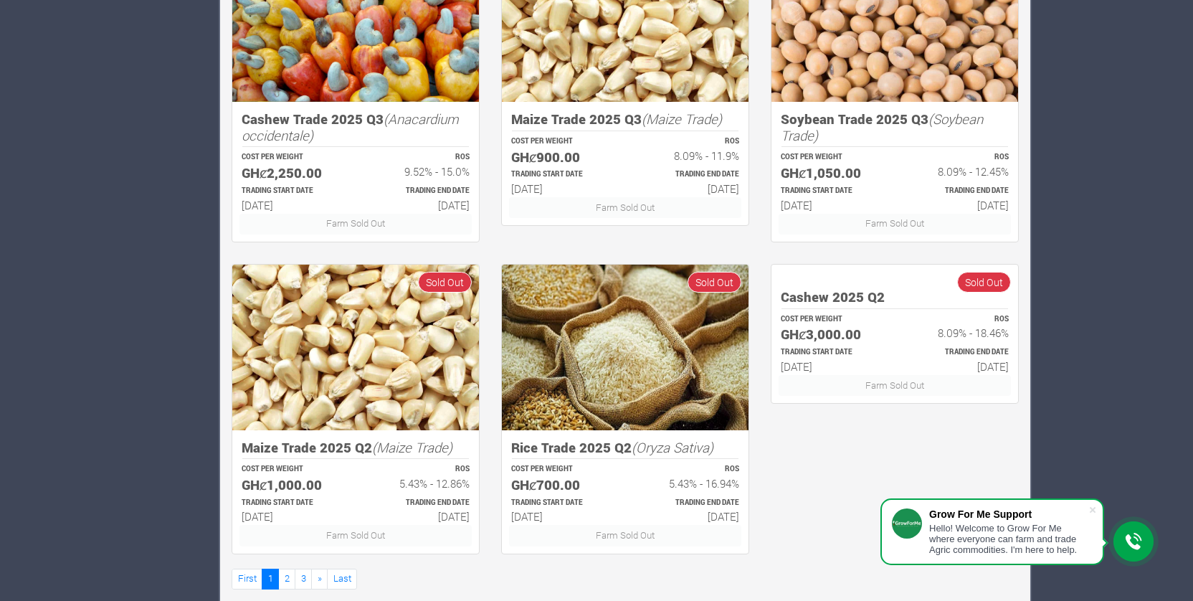
scroll to position [745, 0]
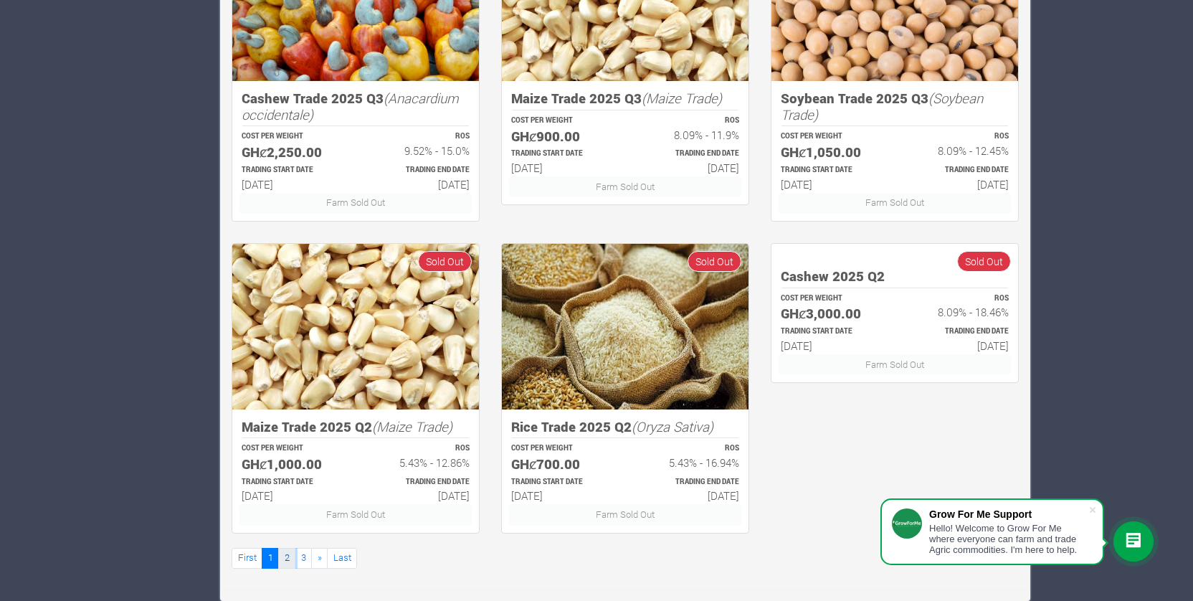
click at [285, 559] on link "2" at bounding box center [286, 558] width 17 height 21
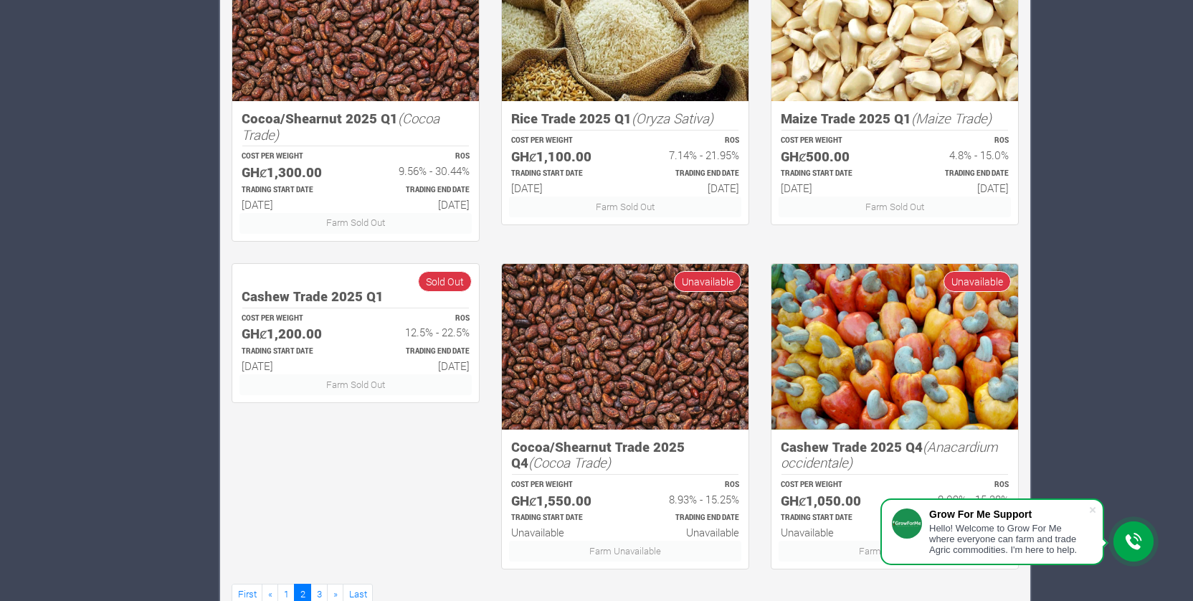
scroll to position [762, 0]
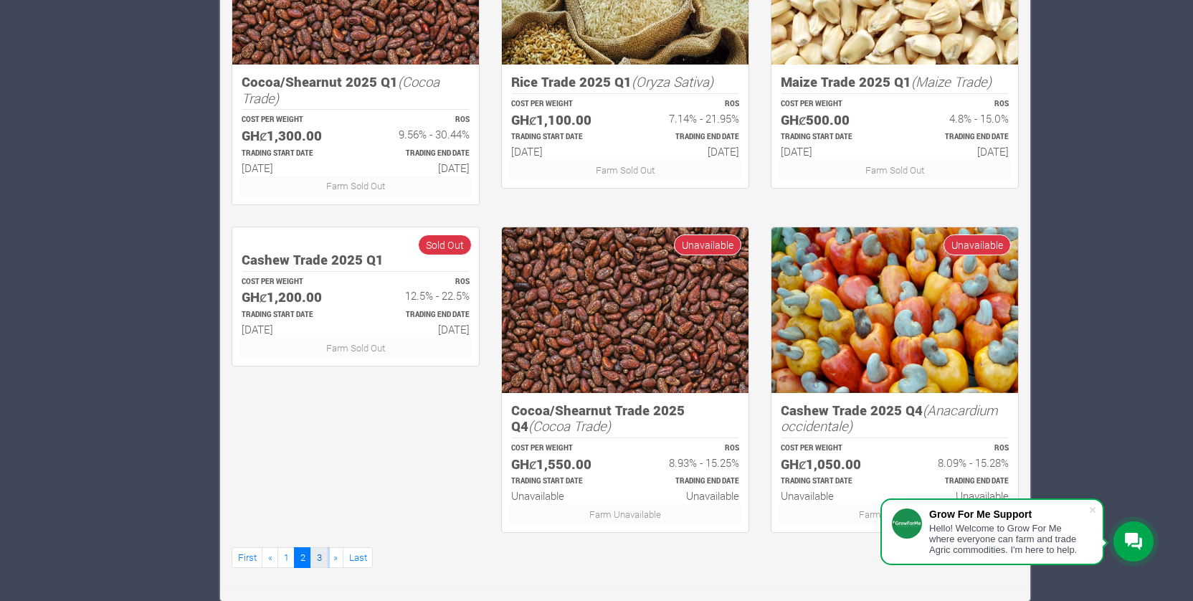
click at [318, 559] on link "3" at bounding box center [318, 557] width 17 height 21
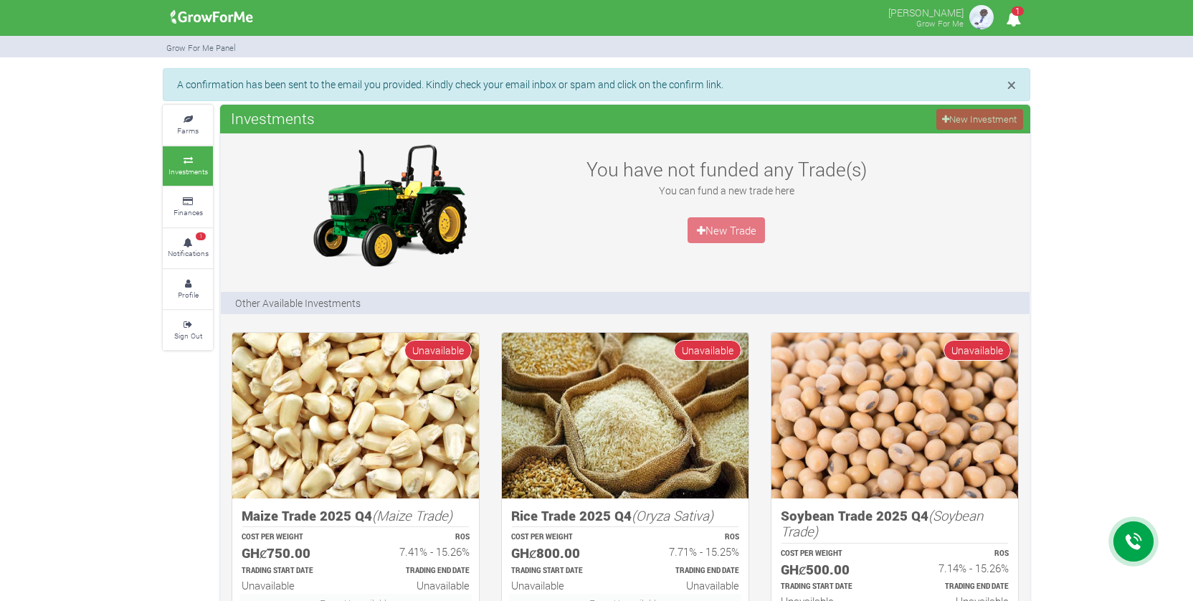
scroll to position [105, 0]
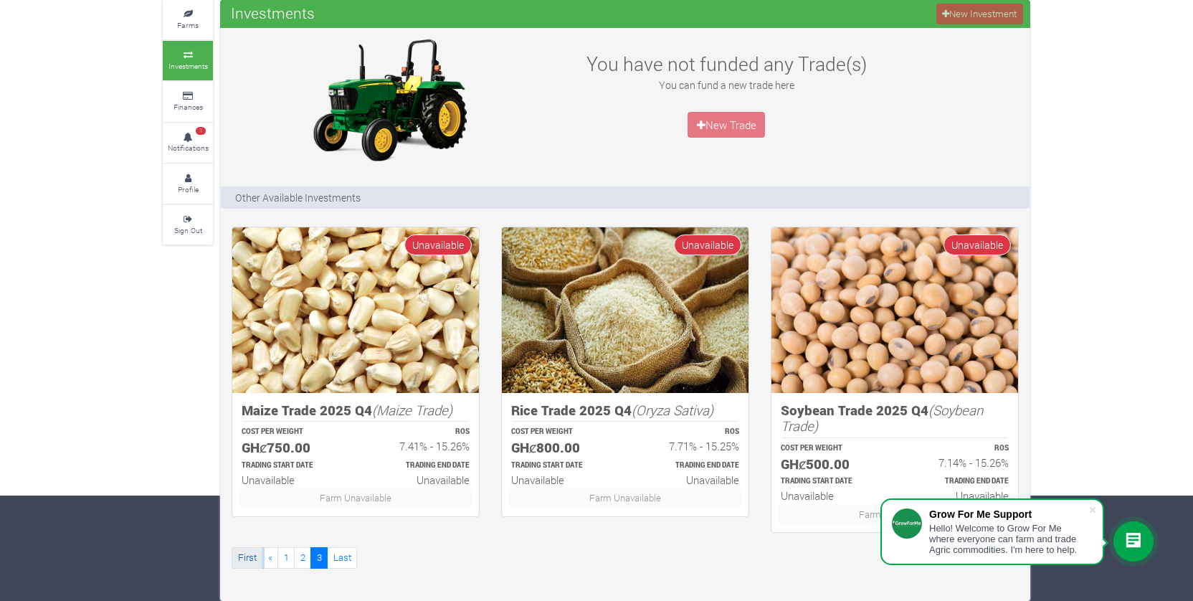
click at [255, 559] on link "First" at bounding box center [247, 557] width 31 height 21
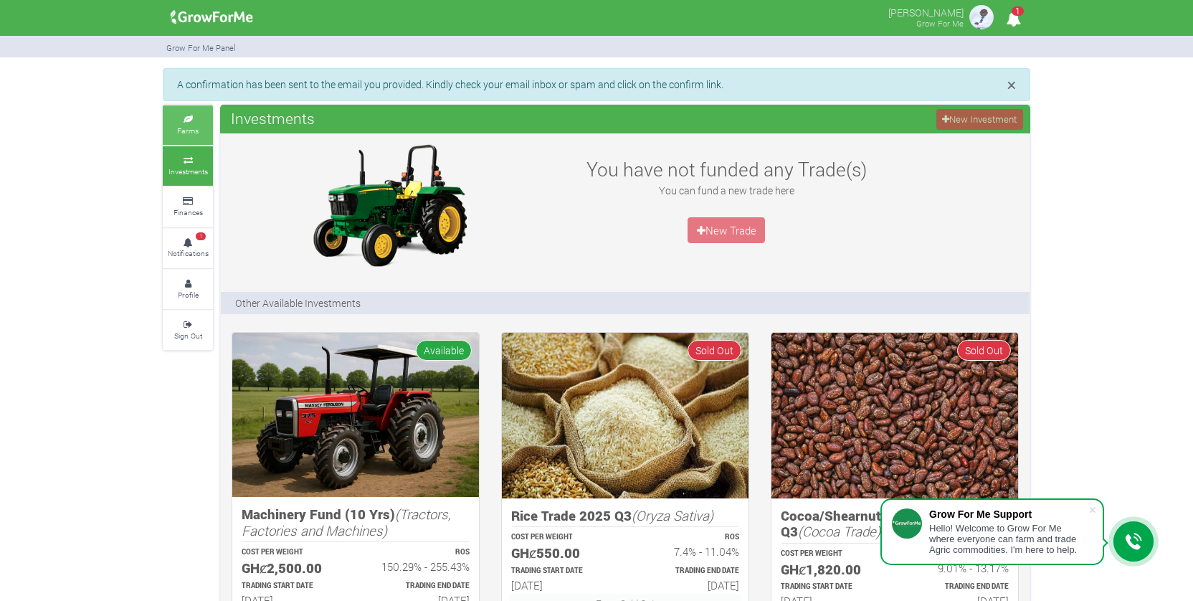
click at [176, 120] on icon at bounding box center [187, 119] width 43 height 7
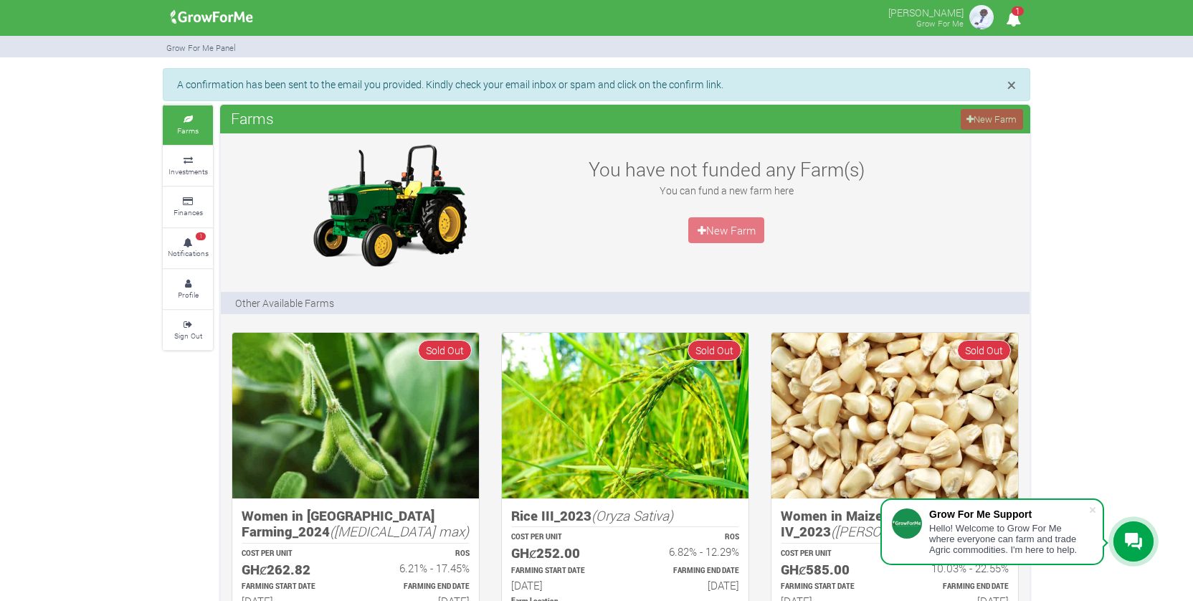
click at [1017, 16] on span "1" at bounding box center [1018, 10] width 12 height 9
